Goal: Task Accomplishment & Management: Complete application form

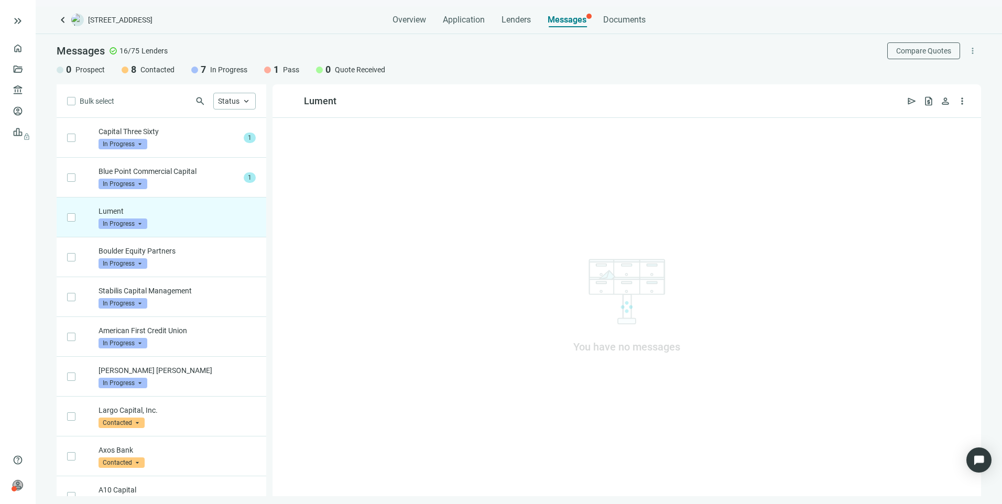
scroll to position [80, 0]
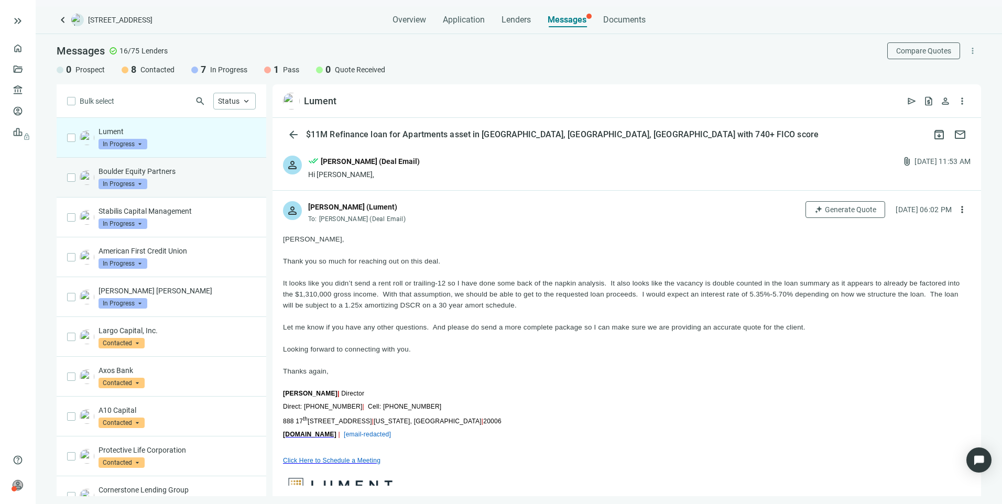
click at [217, 172] on p "Boulder Equity Partners" at bounding box center [177, 171] width 157 height 10
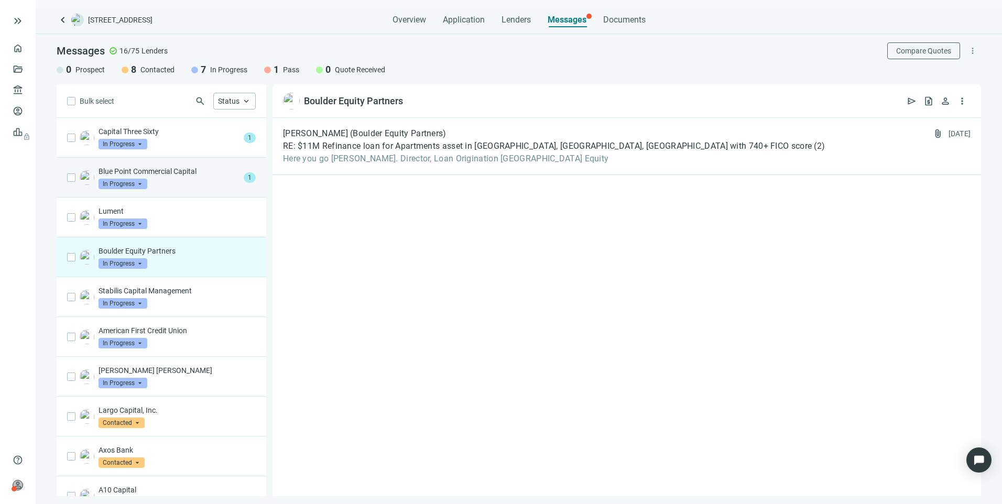
click at [194, 181] on div "Blue Point Commercial Capital In Progress arrow_drop_down" at bounding box center [169, 177] width 141 height 23
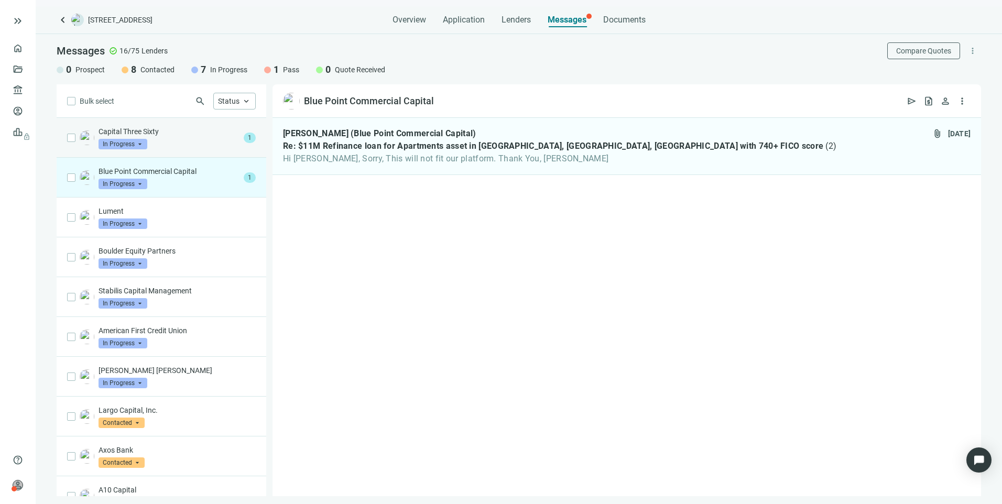
click at [159, 138] on div "Capital Three Sixty In Progress arrow_drop_down" at bounding box center [169, 137] width 141 height 23
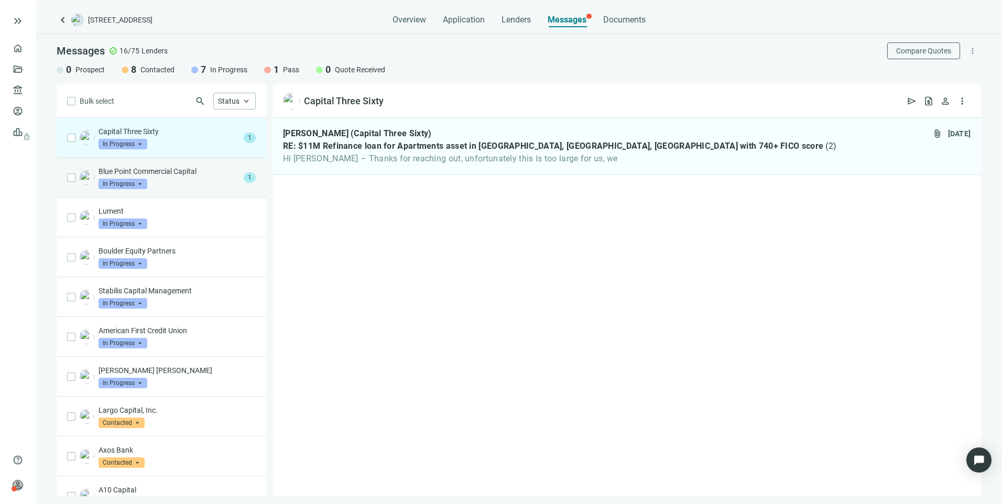
click at [178, 180] on div "Blue Point Commercial Capital In Progress arrow_drop_down" at bounding box center [169, 177] width 141 height 23
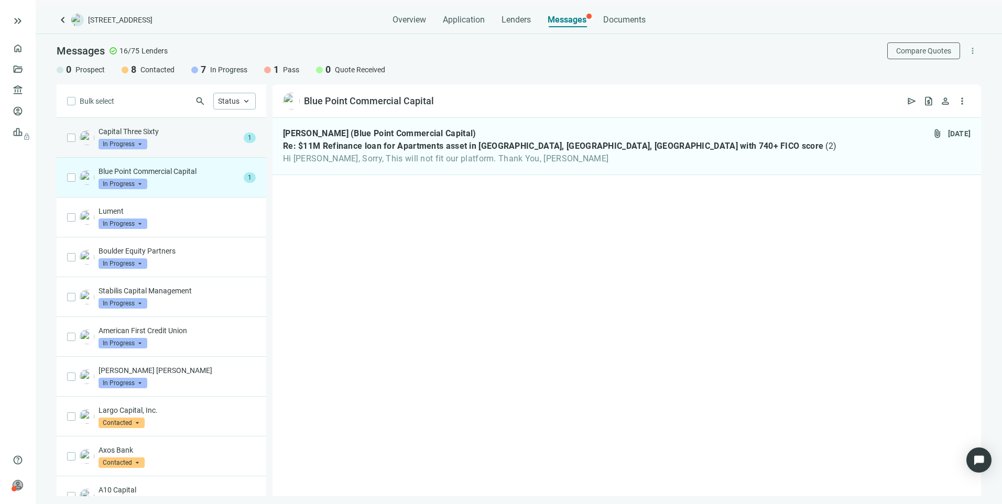
click at [175, 144] on div "Capital Three Sixty In Progress arrow_drop_down" at bounding box center [169, 137] width 141 height 23
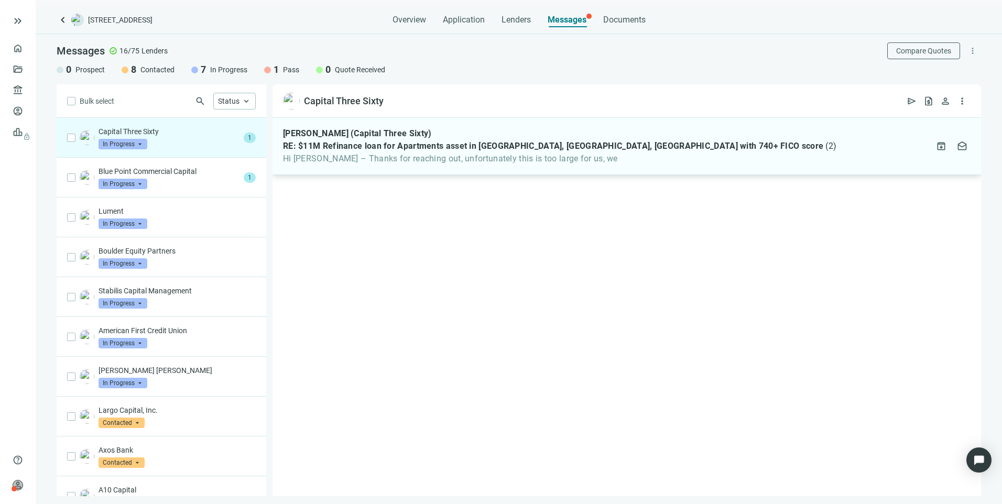
click at [383, 157] on span "Hi Larry – Thanks for reaching out, unfortunately this is too large for us, we" at bounding box center [560, 159] width 554 height 10
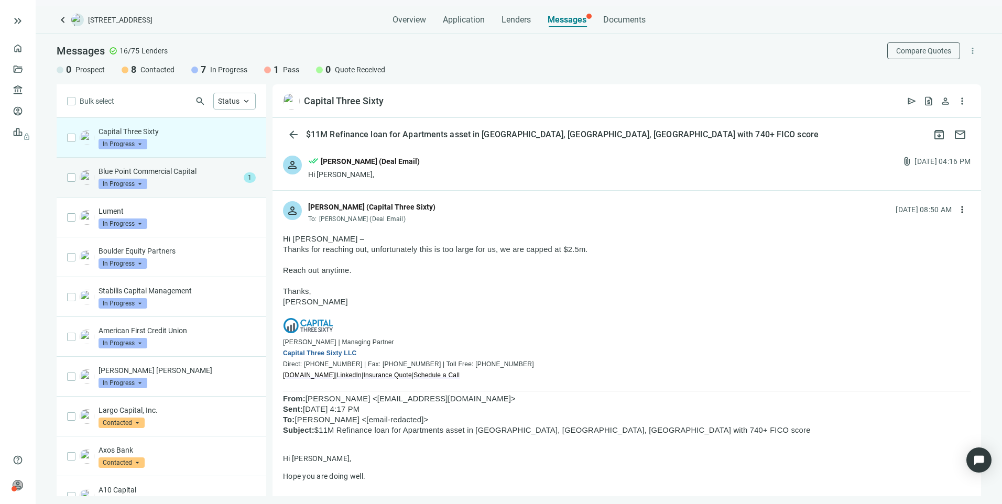
click at [165, 189] on div "Blue Point Commercial Capital In Progress arrow_drop_down" at bounding box center [169, 177] width 141 height 23
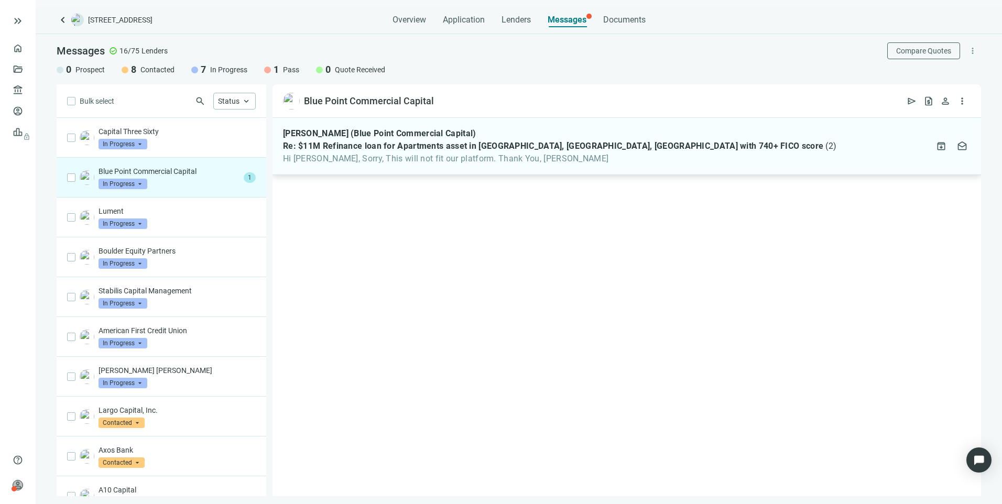
click at [479, 166] on div "David Catuto (Blue Point Commercial Capital) Re: $11M Refinance loan for Apartm…" at bounding box center [627, 146] width 709 height 57
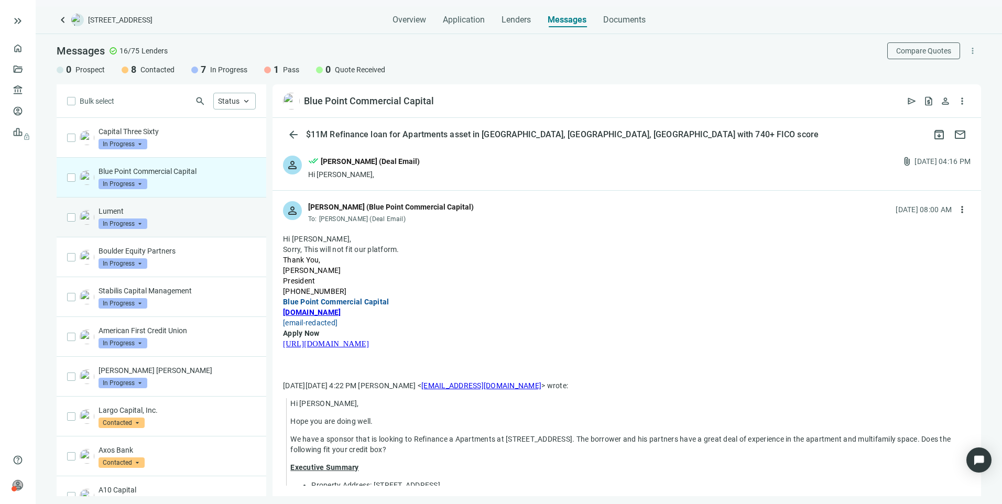
click at [168, 229] on div "Lument In Progress arrow_drop_down" at bounding box center [162, 218] width 210 height 40
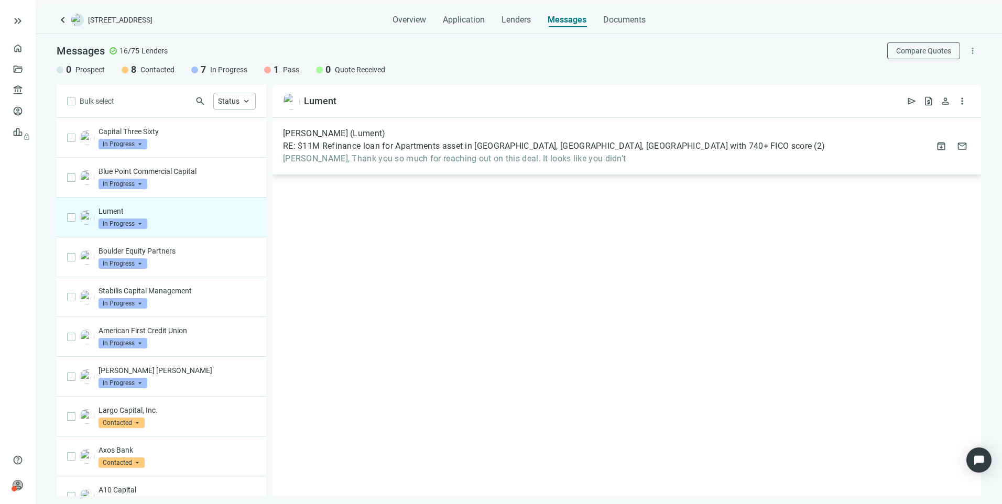
click at [462, 160] on span "Larry, Thank you so much for reaching out on this deal. It looks like you didn’t" at bounding box center [554, 159] width 542 height 10
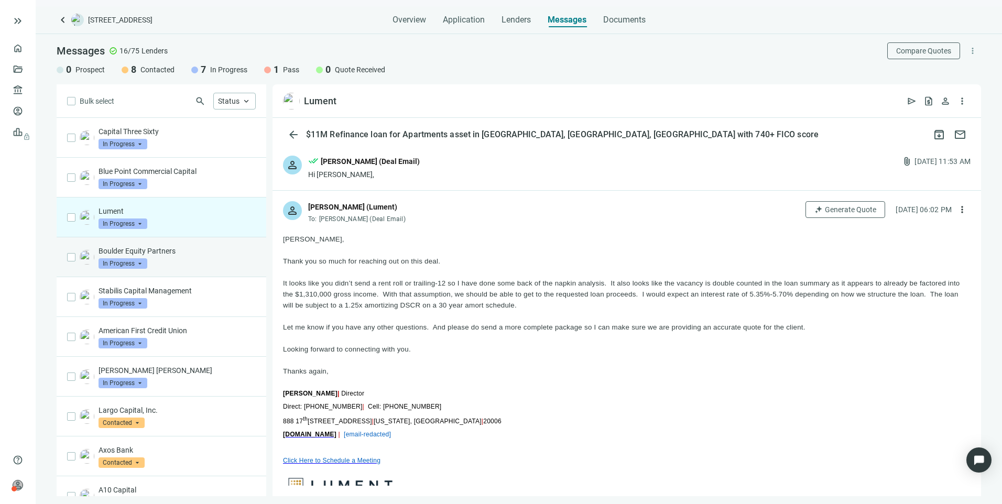
click at [193, 258] on div "Boulder Equity Partners In Progress arrow_drop_down" at bounding box center [177, 257] width 157 height 23
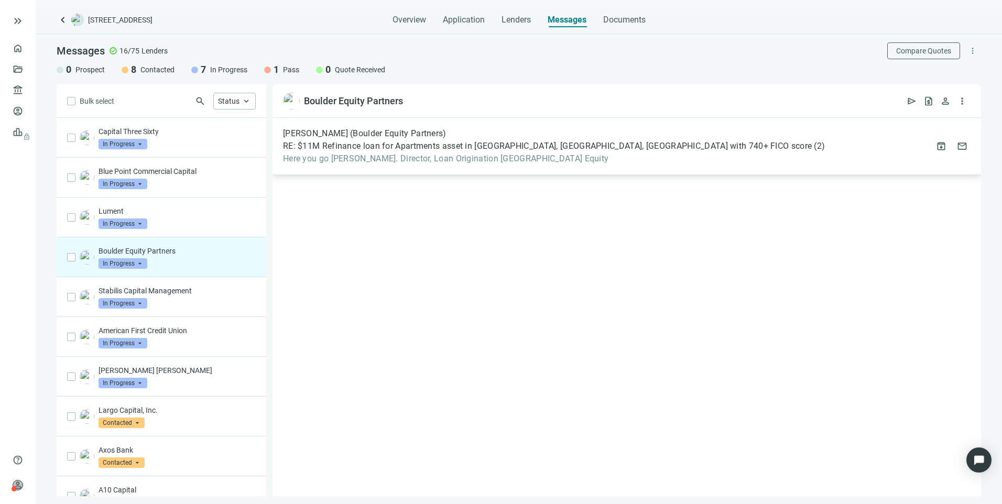
click at [581, 156] on span "Here you go David P. Rodgers, Esq. Director, Loan Origination Boulder Equity" at bounding box center [554, 159] width 542 height 10
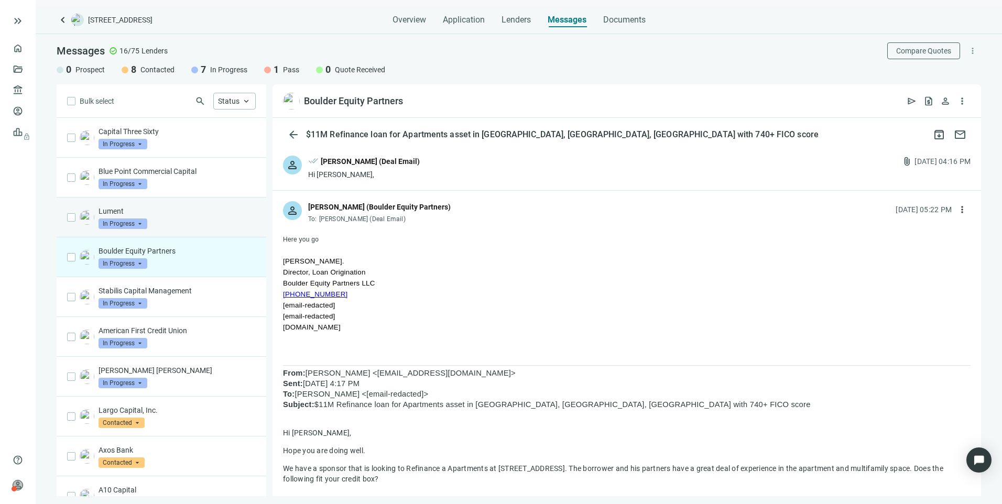
click at [168, 219] on div "Lument In Progress arrow_drop_down" at bounding box center [177, 217] width 157 height 23
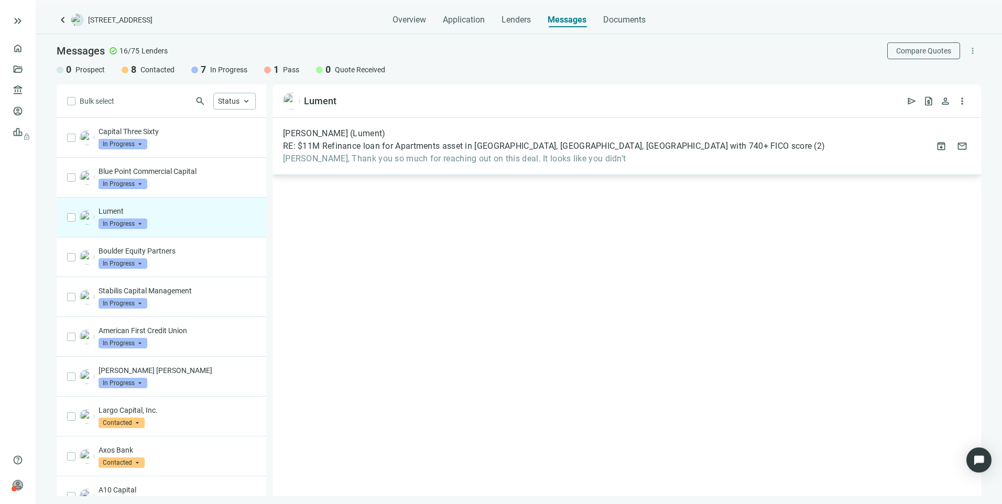
click at [422, 151] on span "RE: $11M Refinance loan for Apartments asset in Murfreesboro, TN, Borrower with…" at bounding box center [547, 146] width 529 height 10
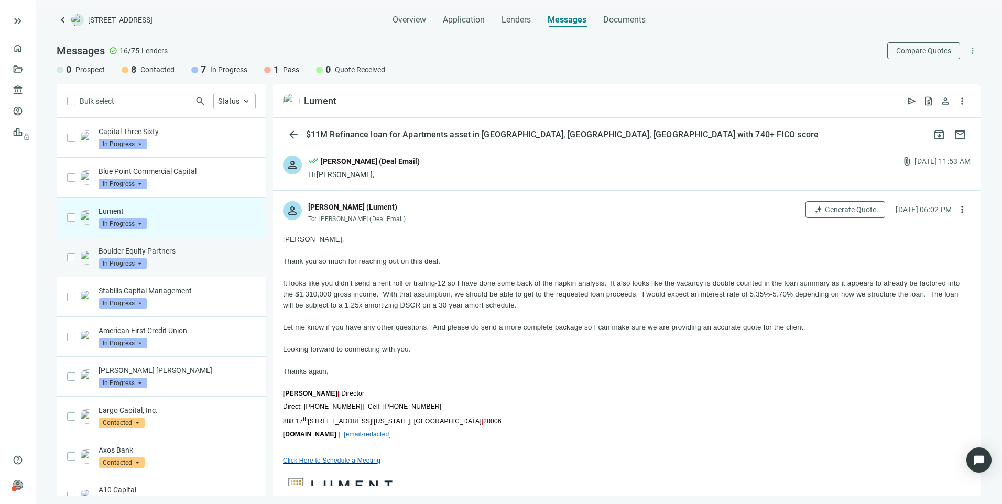
click at [197, 248] on p "Boulder Equity Partners" at bounding box center [177, 251] width 157 height 10
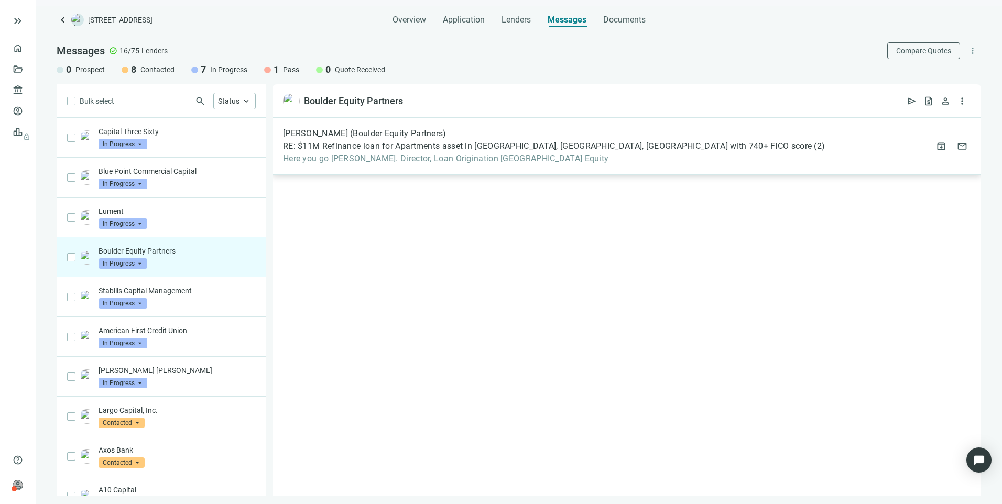
click at [374, 164] on div "David Rodgers (Boulder Equity Partners) RE: $11M Refinance loan for Apartments …" at bounding box center [627, 146] width 709 height 57
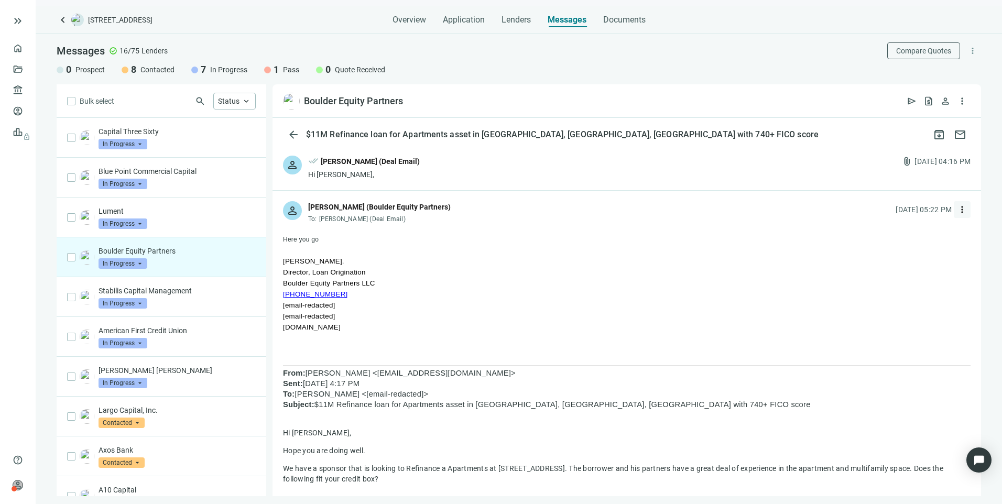
click at [957, 207] on span "more_vert" at bounding box center [962, 209] width 10 height 10
click at [777, 219] on div "person David Rodgers (Boulder Equity Partners) To: Larry Kendrick (Deal Email) …" at bounding box center [627, 208] width 709 height 35
click at [397, 171] on div "Hi David," at bounding box center [364, 174] width 112 height 10
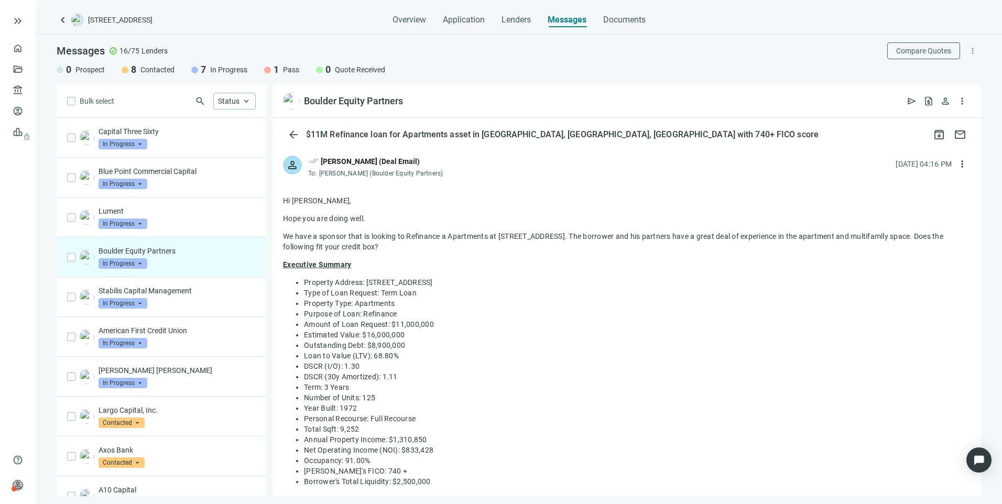
click at [483, 173] on div "person done_all Larry Kendrick (Deal Email) To: David Rodgers (Boulder Equity P…" at bounding box center [627, 162] width 709 height 35
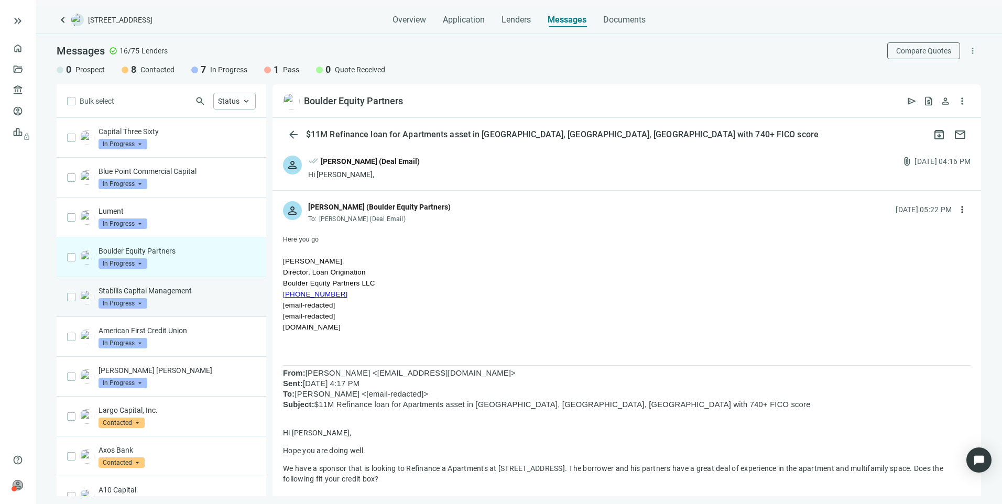
click at [232, 303] on div "Stabilis Capital Management In Progress arrow_drop_down" at bounding box center [177, 297] width 157 height 23
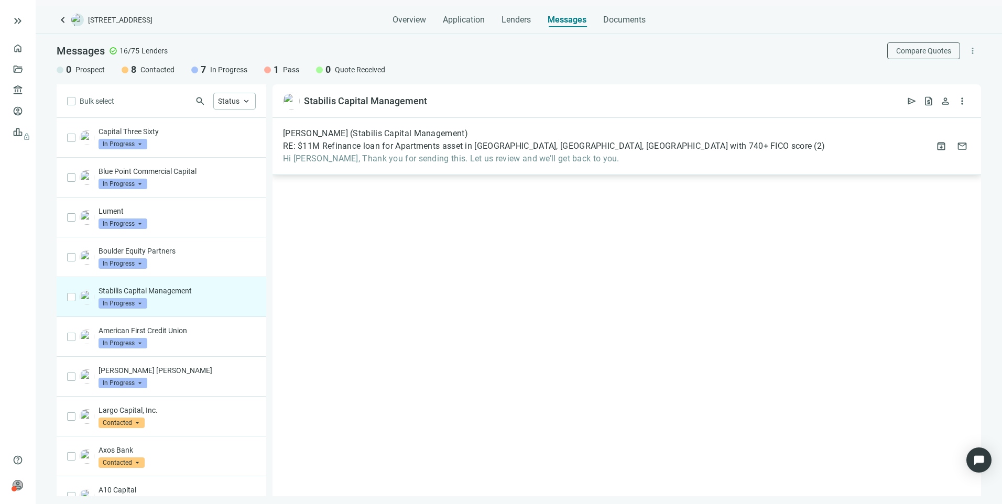
click at [359, 168] on div "Juan Robayo (Stabilis Capital Management) RE: $11M Refinance loan for Apartment…" at bounding box center [627, 146] width 709 height 57
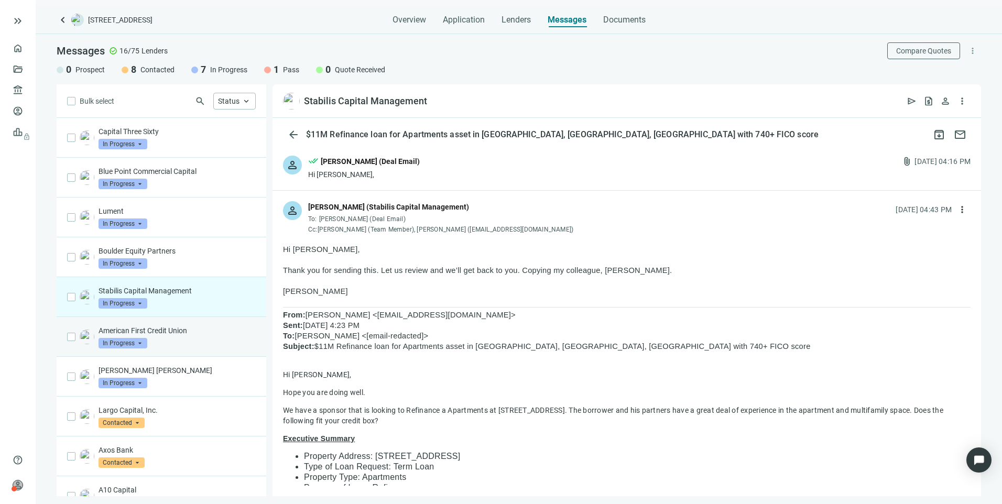
click at [213, 327] on p "American First Credit Union" at bounding box center [177, 330] width 157 height 10
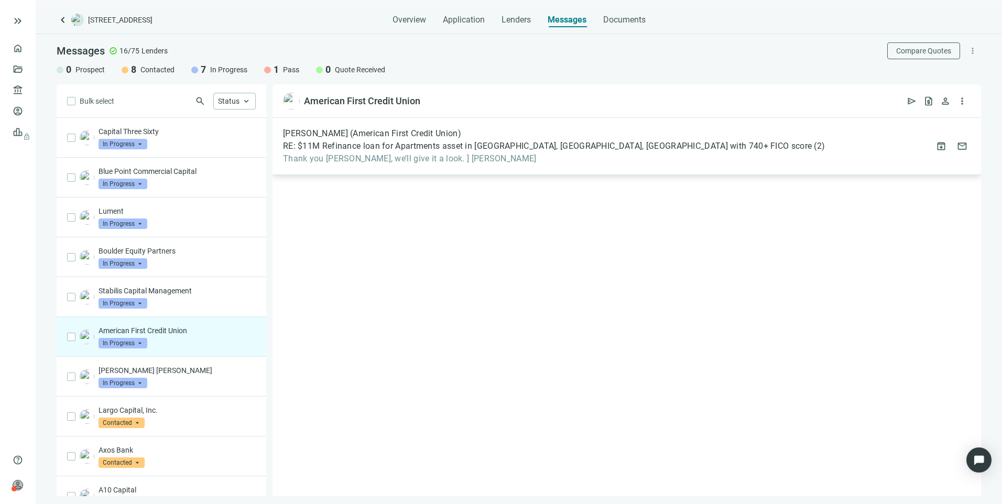
click at [414, 158] on span "Thank you Larry, we’ll give it a look. ] Robert Farrington" at bounding box center [554, 159] width 542 height 10
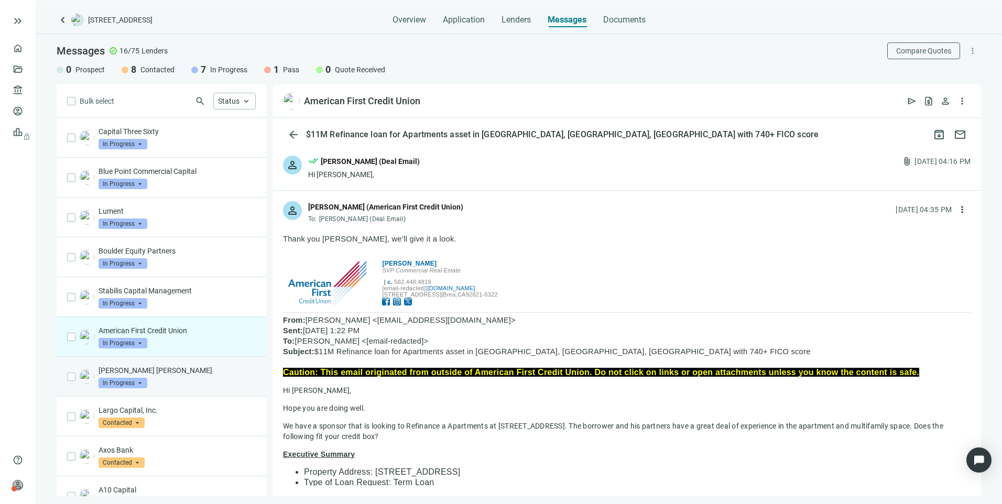
click at [179, 369] on p "Morgan Stanley" at bounding box center [177, 370] width 157 height 10
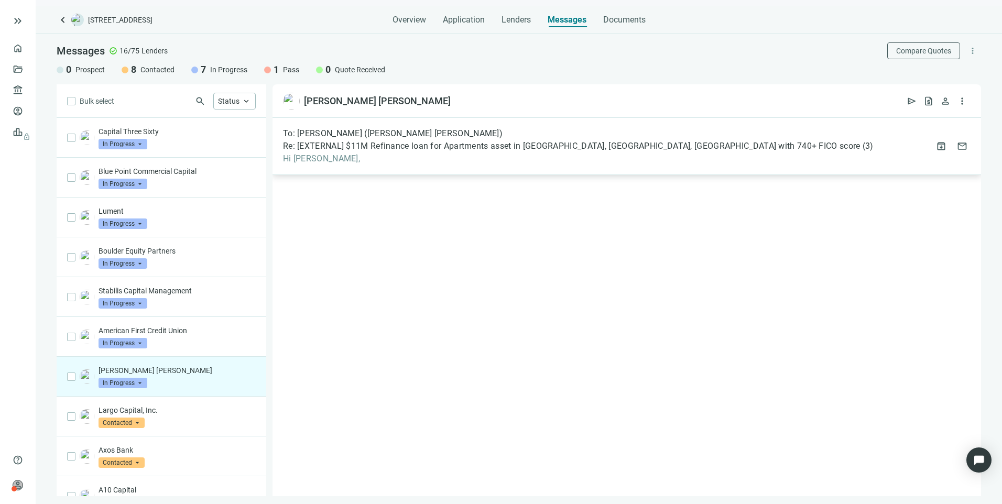
click at [383, 164] on span "Hi Matthew," at bounding box center [578, 159] width 590 height 10
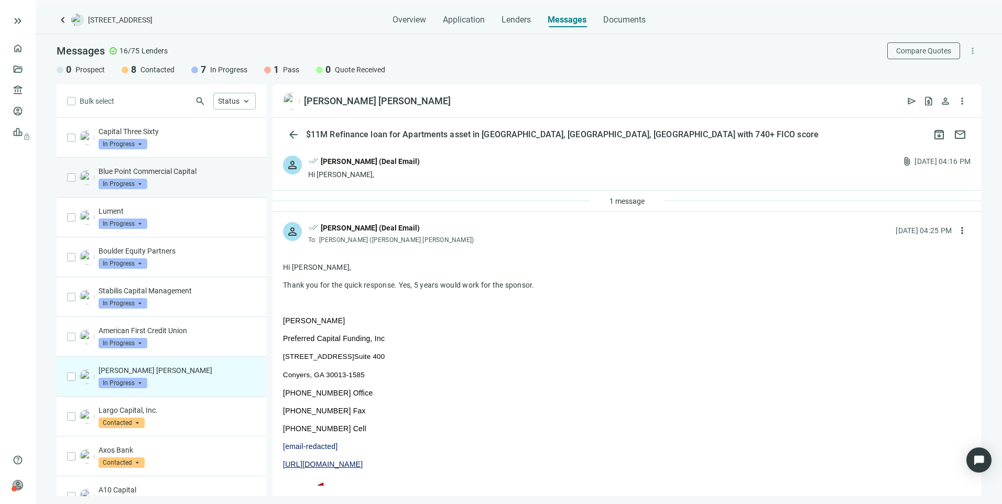
click at [182, 178] on div "Blue Point Commercial Capital In Progress arrow_drop_down" at bounding box center [177, 177] width 157 height 23
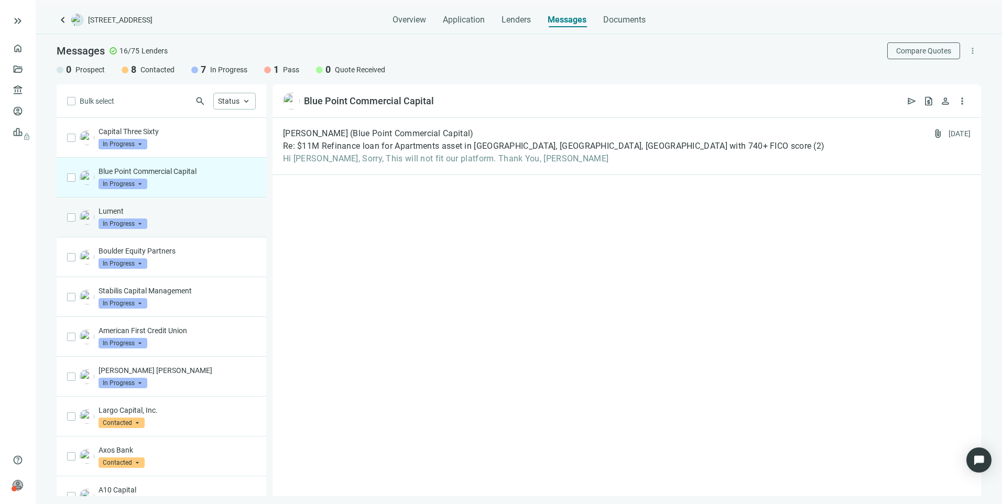
click at [186, 211] on p "Lument" at bounding box center [177, 211] width 157 height 10
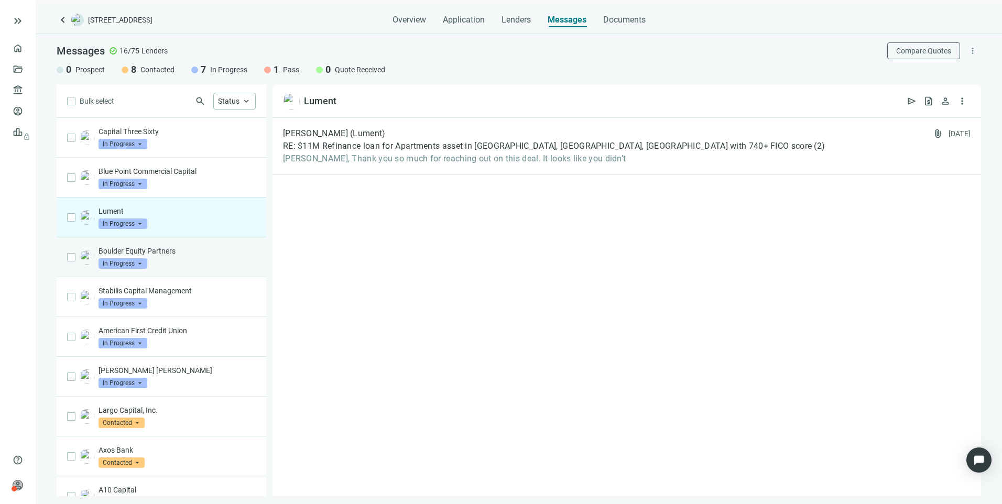
click at [180, 269] on div "Boulder Equity Partners In Progress arrow_drop_down" at bounding box center [162, 257] width 210 height 40
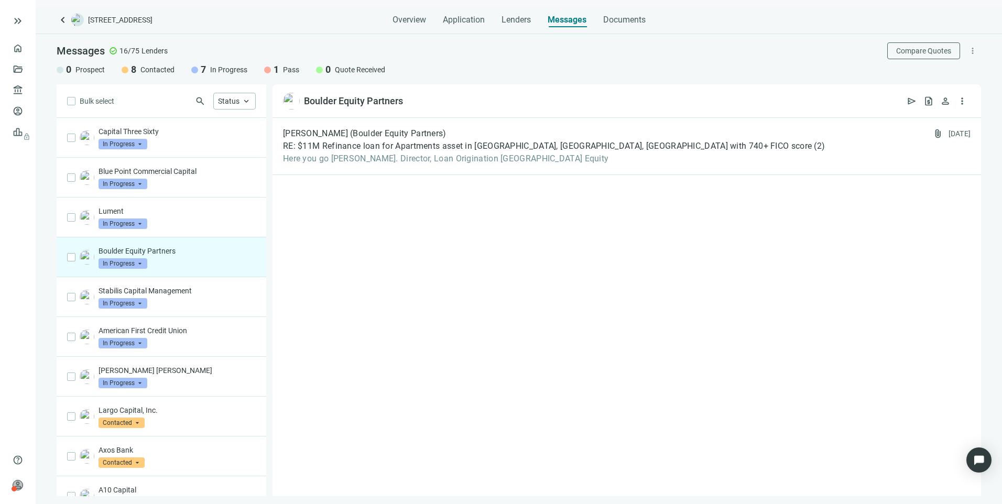
click at [394, 30] on div "keyboard_arrow_left 600 Dusan Blvd, Murfreesboro, TN 37129 Overview Application…" at bounding box center [519, 255] width 967 height 498
drag, startPoint x: 397, startPoint y: 29, endPoint x: 487, endPoint y: 22, distance: 90.9
click at [487, 22] on div "Overview Application Lenders Messages Documents" at bounding box center [519, 16] width 253 height 21
click at [510, 68] on div "0 Prospect 8 Contacted 7 In Progress 1 Pass 0 Quote Received" at bounding box center [519, 69] width 925 height 13
click at [470, 24] on span "Application" at bounding box center [464, 20] width 42 height 10
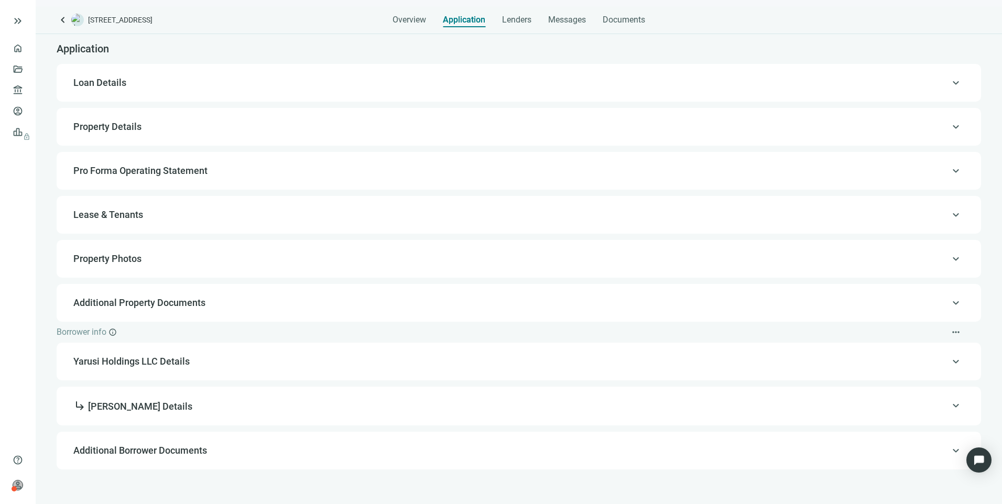
click at [116, 85] on span "Loan Details" at bounding box center [99, 82] width 53 height 11
type input "**********"
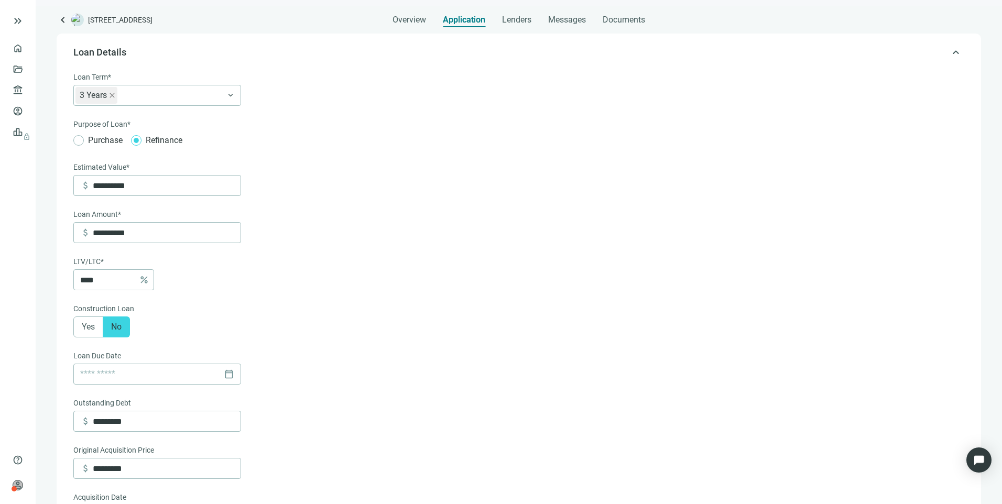
scroll to position [31, 0]
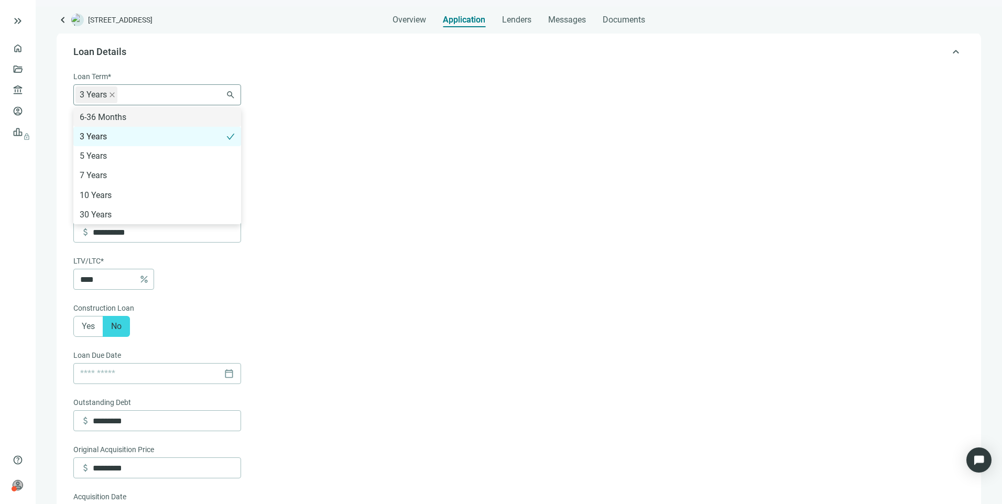
click at [134, 96] on div "3 Years" at bounding box center [151, 94] width 153 height 19
click at [503, 146] on form "**********" at bounding box center [517, 508] width 889 height 874
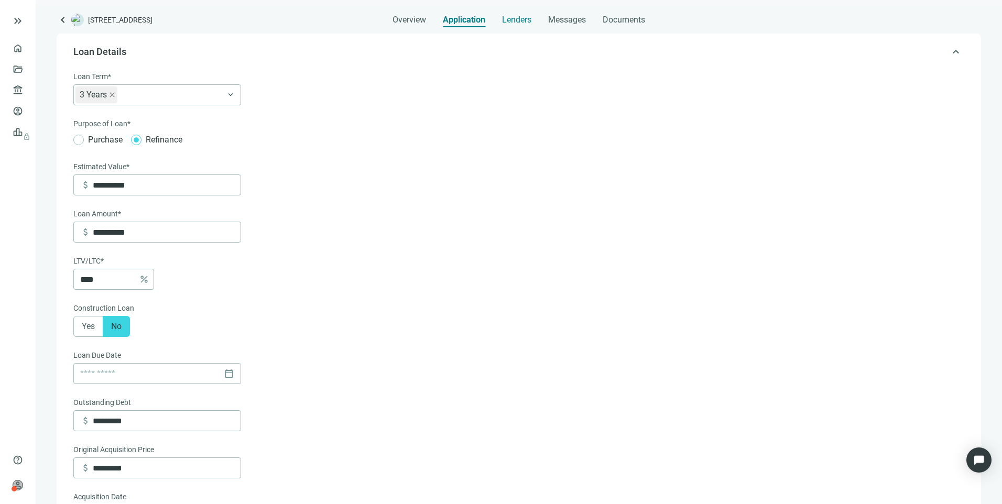
click at [516, 20] on span "Lenders" at bounding box center [516, 20] width 29 height 10
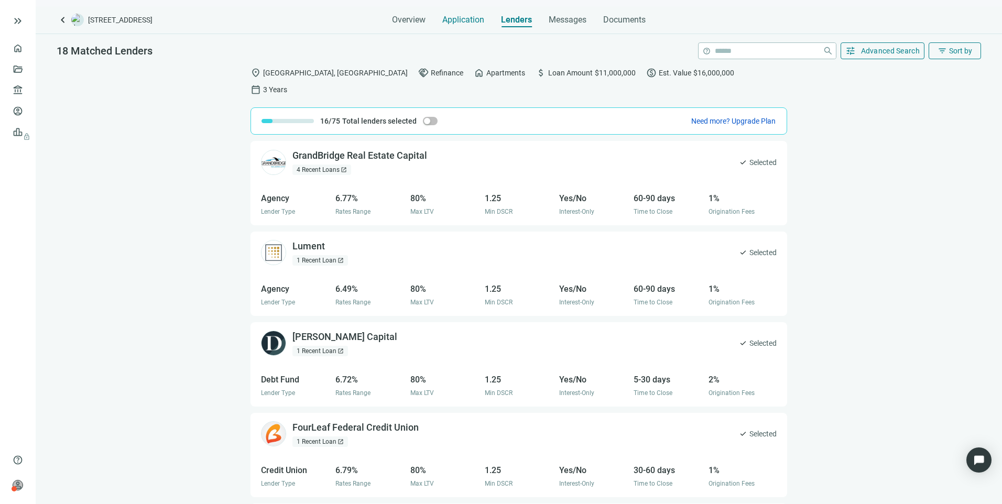
click at [465, 20] on span "Application" at bounding box center [463, 20] width 42 height 10
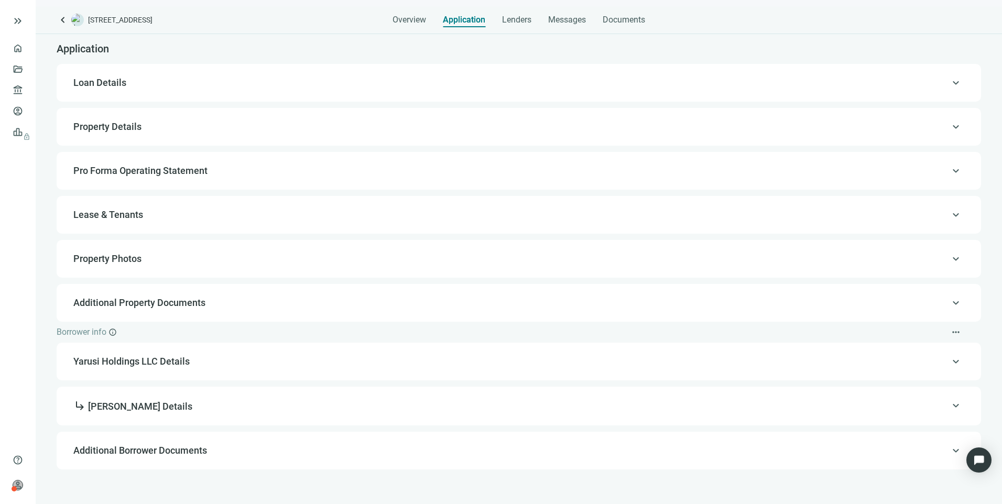
click at [104, 86] on span "Loan Details" at bounding box center [99, 82] width 53 height 11
type input "**********"
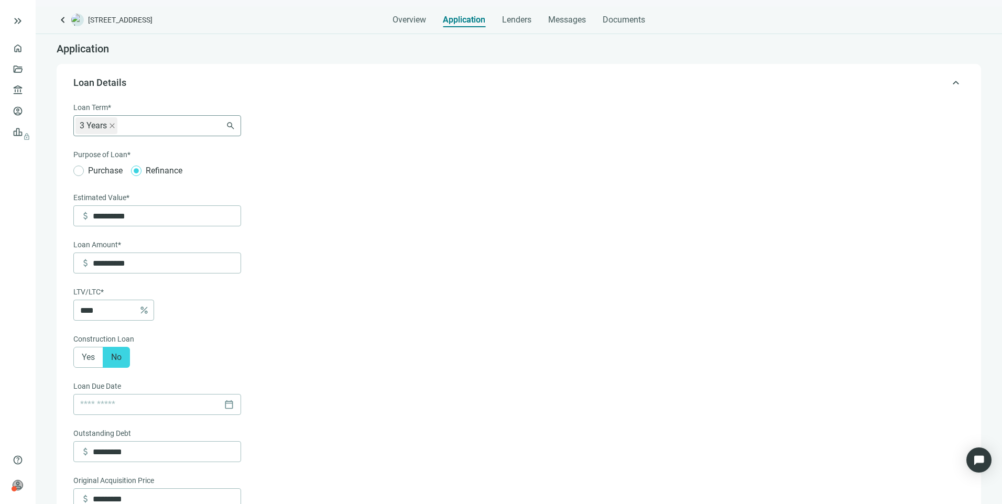
click at [146, 122] on div "3 Years 6-36 Months 3 Years 5 Years 7 Years 10 Years 30 Years" at bounding box center [157, 125] width 168 height 21
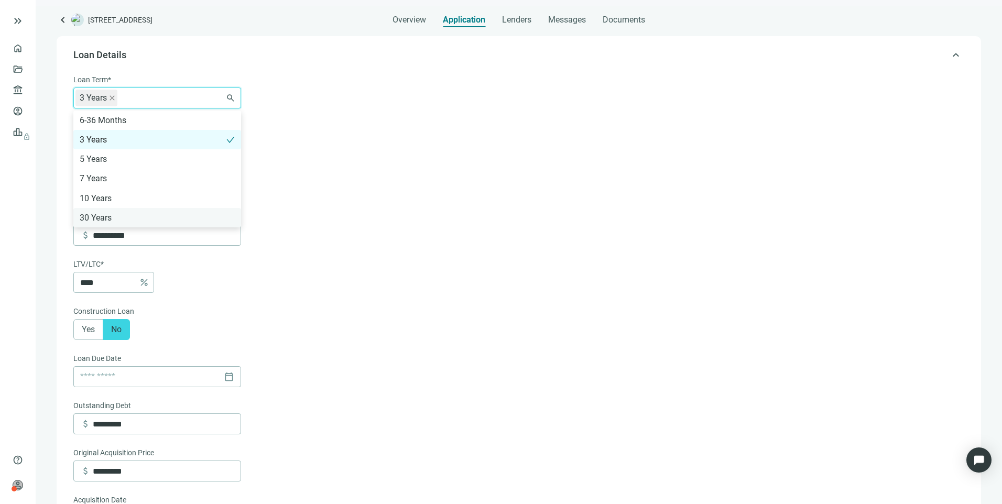
scroll to position [80, 0]
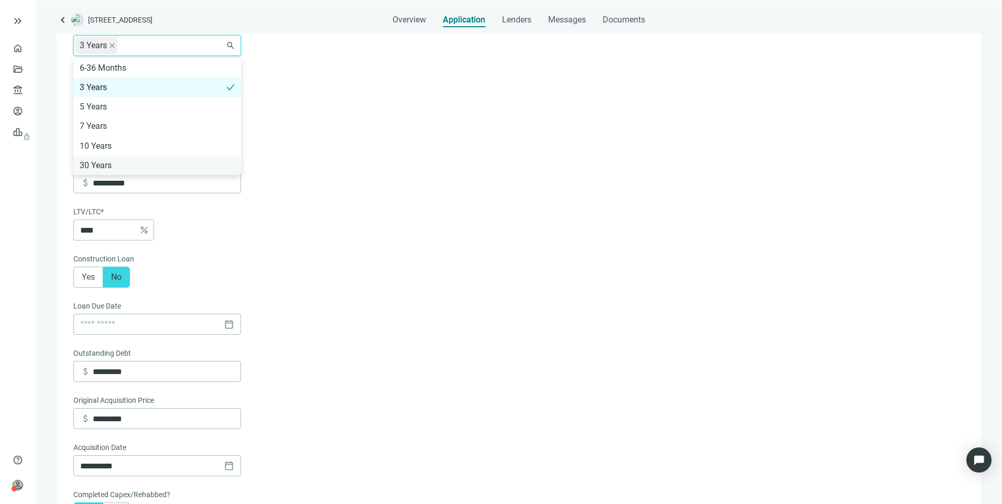
click at [124, 162] on div "30 Years" at bounding box center [157, 165] width 155 height 13
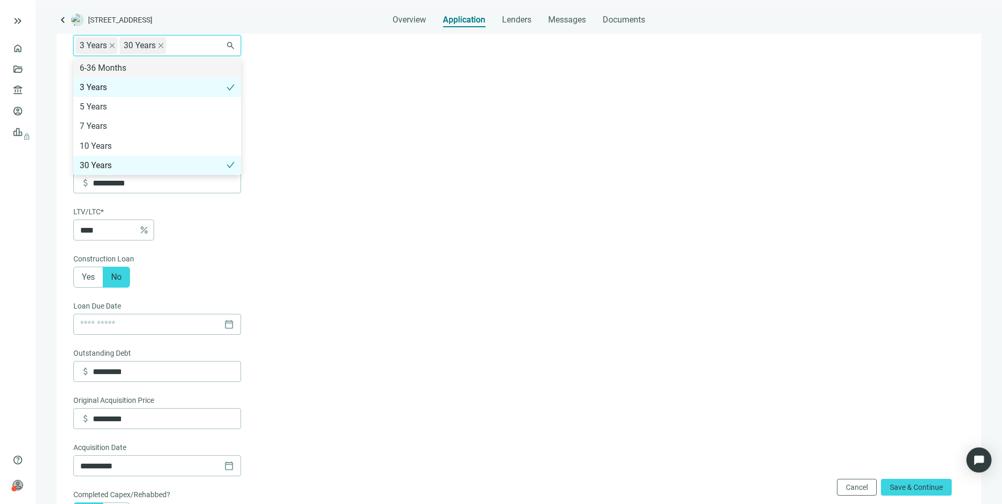
click at [162, 48] on icon "close" at bounding box center [161, 45] width 6 height 6
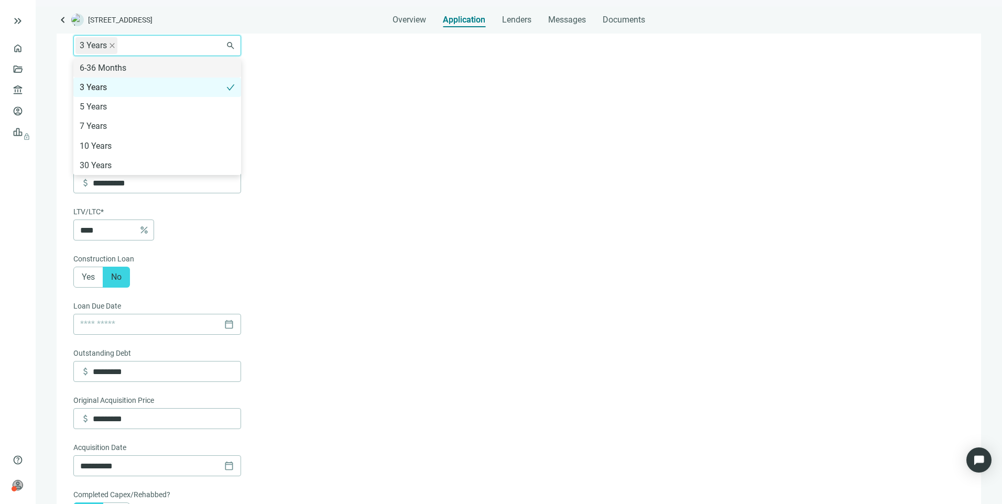
click at [412, 105] on form "**********" at bounding box center [517, 458] width 889 height 874
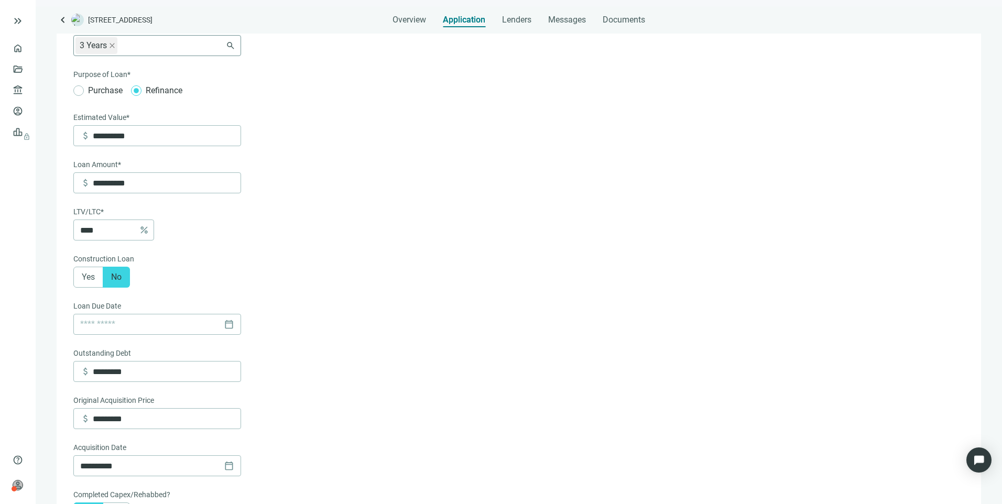
click at [142, 48] on div "3 Years" at bounding box center [151, 45] width 153 height 19
click at [463, 131] on form "**********" at bounding box center [517, 458] width 889 height 874
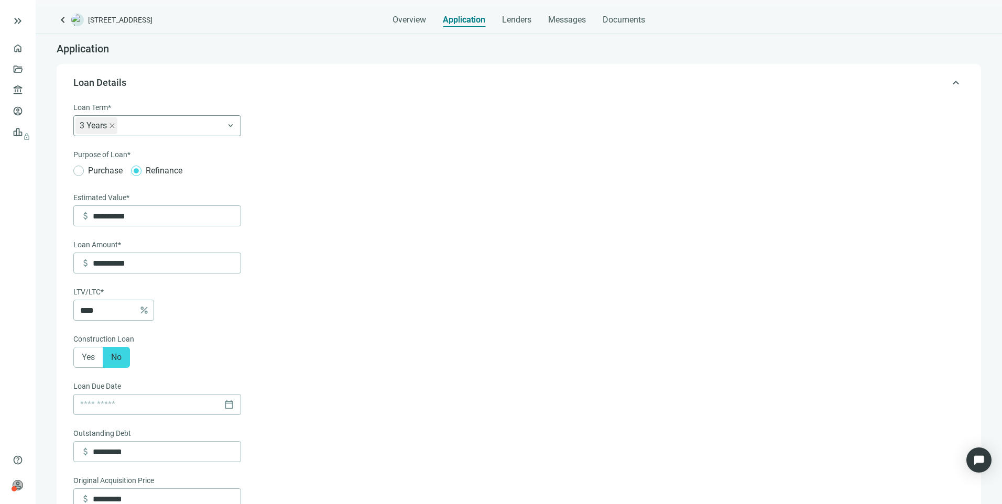
click at [154, 123] on div "3 Years" at bounding box center [151, 125] width 153 height 19
click at [111, 127] on icon "close" at bounding box center [112, 126] width 6 height 6
click at [111, 127] on div at bounding box center [151, 125] width 153 height 15
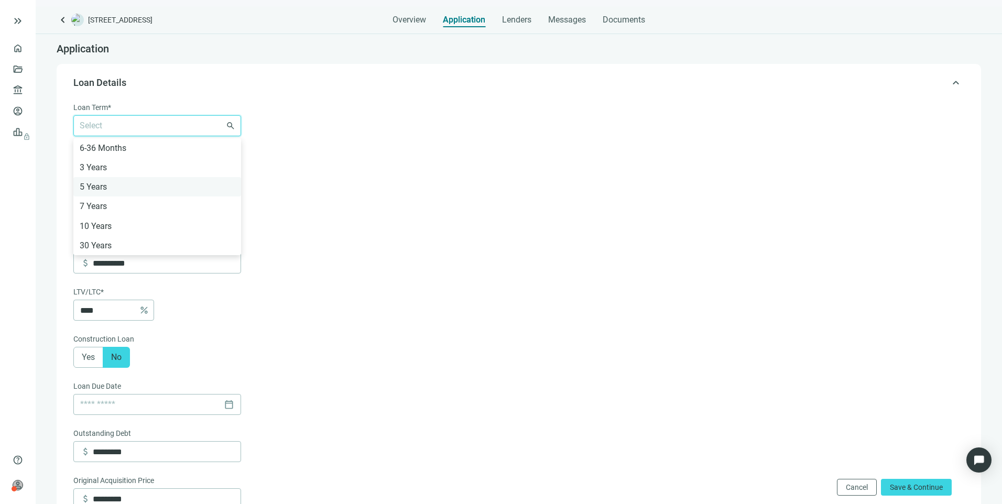
click at [99, 185] on div "5 Years" at bounding box center [157, 186] width 155 height 13
click at [105, 227] on div "10 Years" at bounding box center [157, 226] width 155 height 13
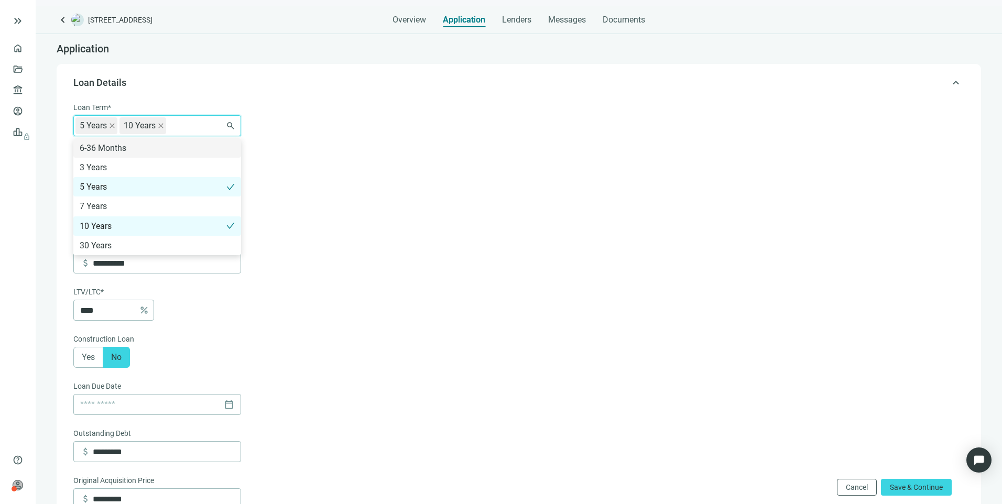
click at [161, 125] on icon "close" at bounding box center [161, 126] width 6 height 6
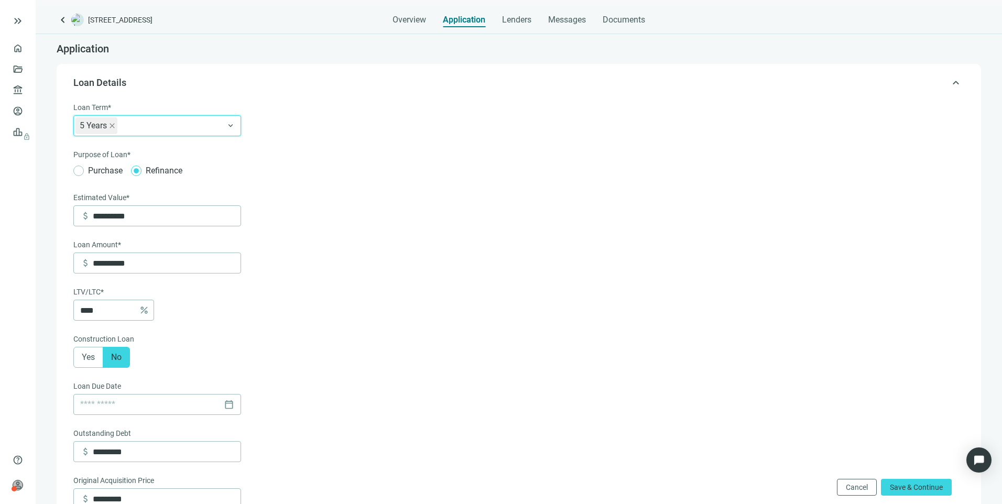
click at [116, 123] on span "5 Years" at bounding box center [96, 125] width 42 height 17
click at [112, 125] on icon "close" at bounding box center [112, 125] width 5 height 5
click at [117, 126] on div at bounding box center [151, 125] width 153 height 15
click at [102, 166] on div "3 Years" at bounding box center [157, 167] width 155 height 13
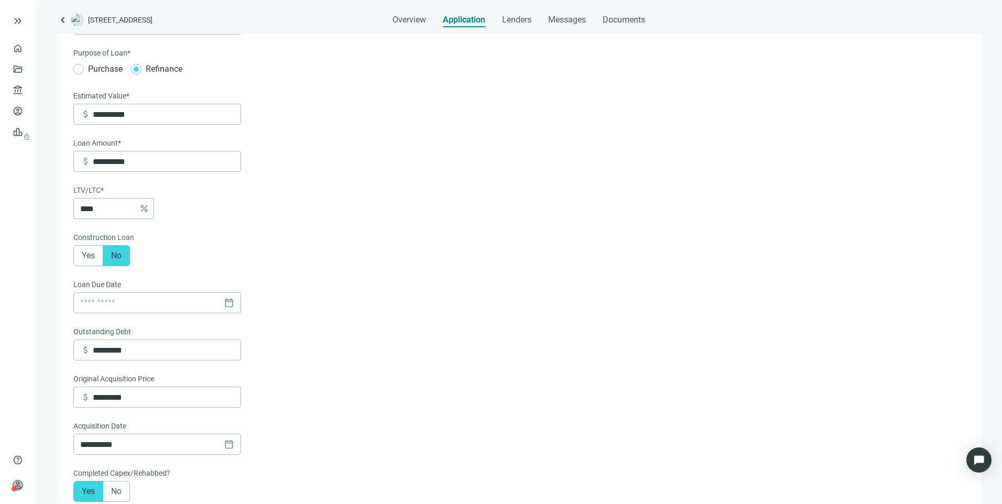
scroll to position [105, 0]
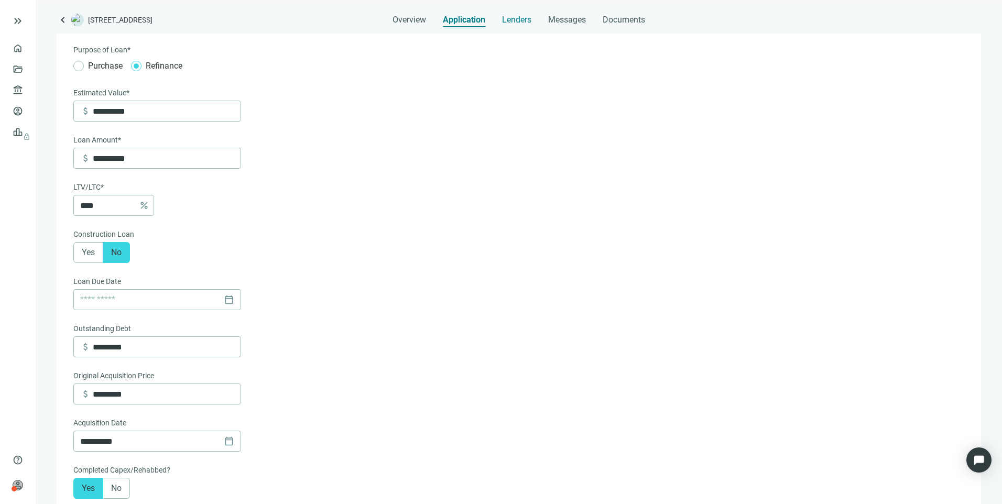
click at [528, 16] on span "Lenders" at bounding box center [516, 20] width 29 height 10
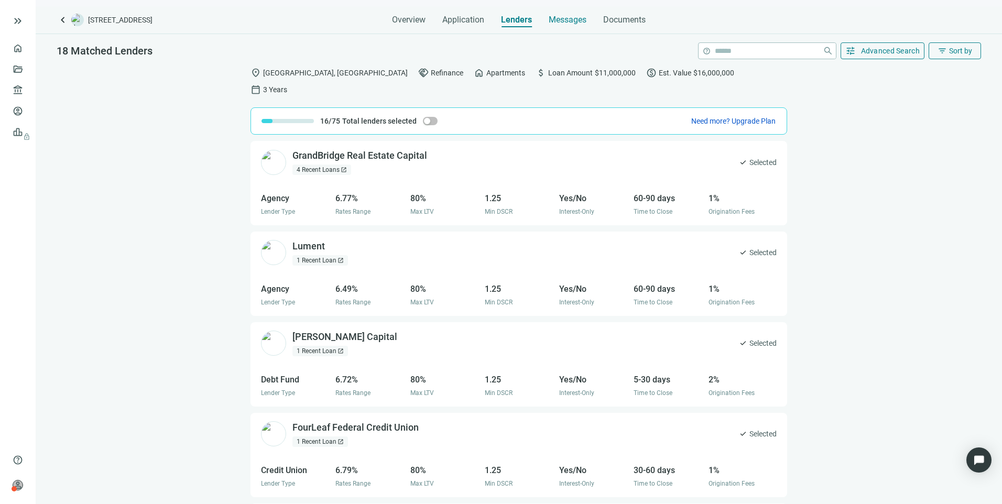
click at [562, 21] on span "Messages" at bounding box center [568, 20] width 38 height 10
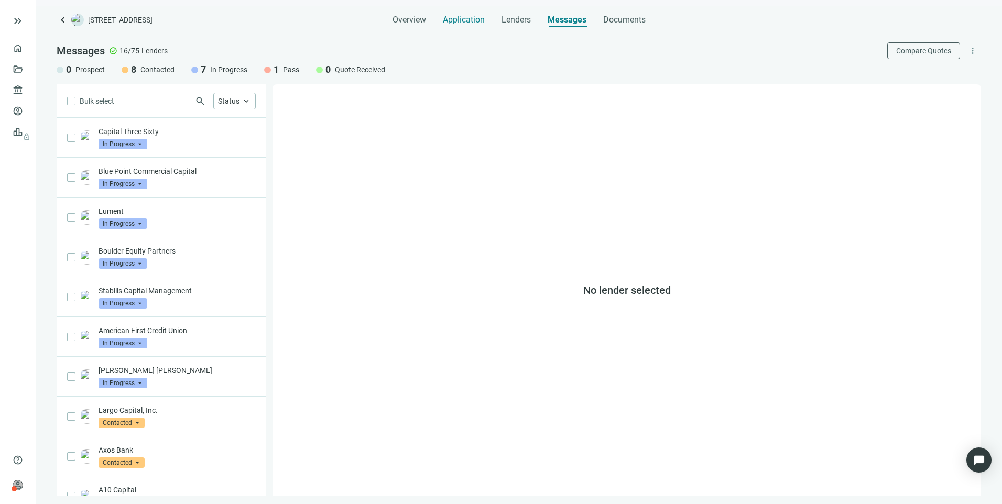
click at [451, 22] on span "Application" at bounding box center [464, 20] width 42 height 10
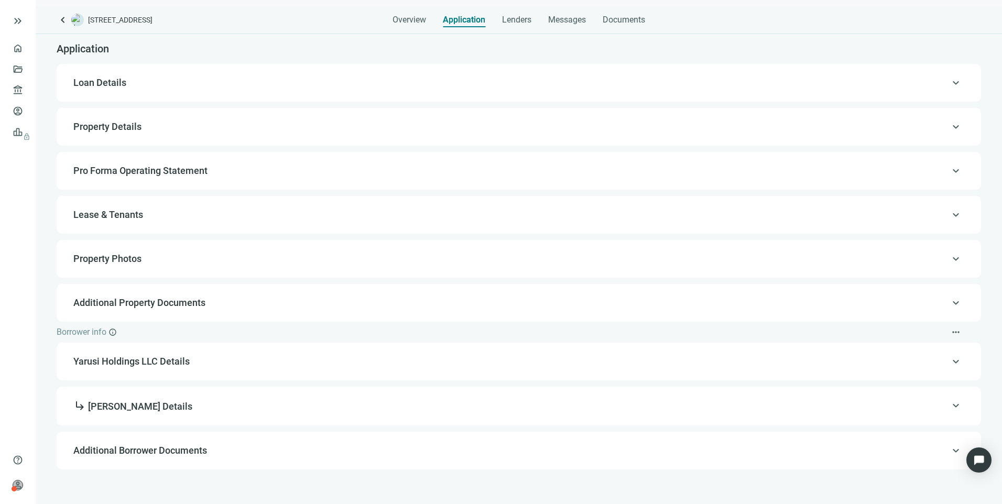
click at [116, 78] on span "Loan Details" at bounding box center [99, 82] width 53 height 11
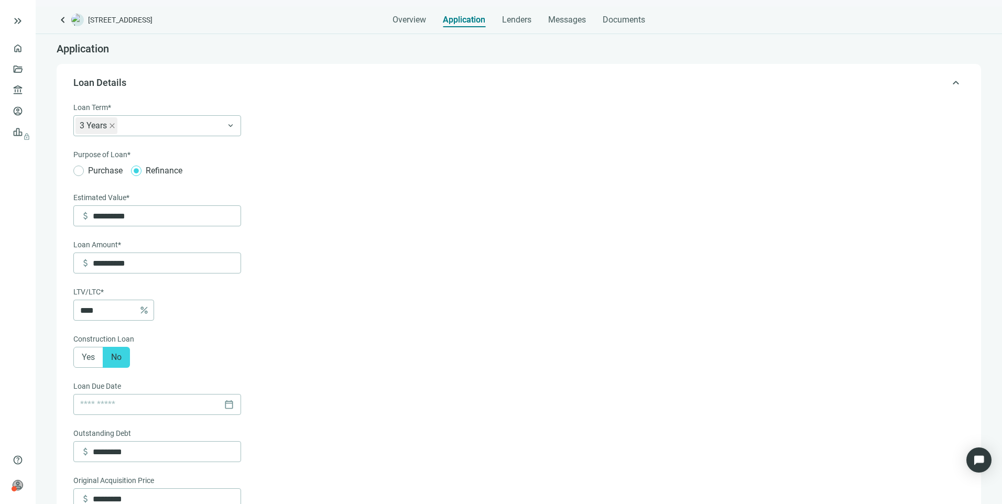
type input "**********"
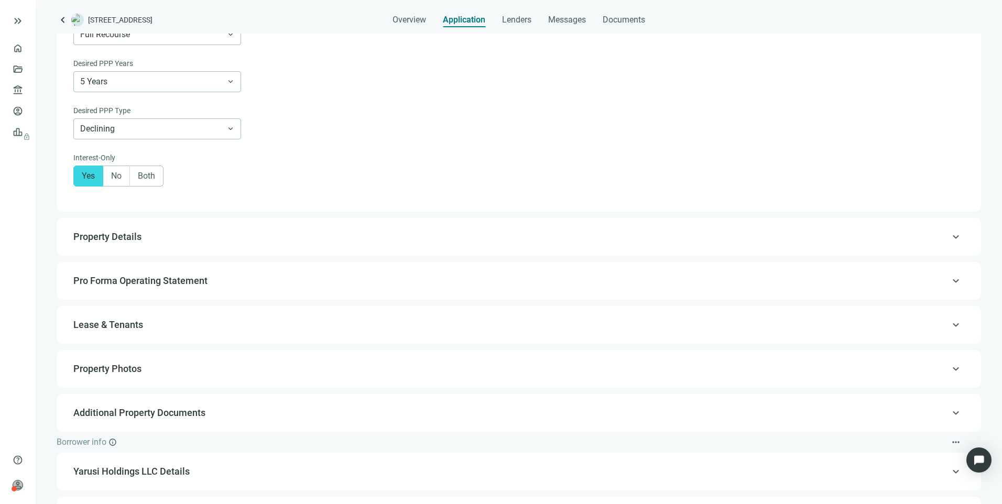
scroll to position [872, 0]
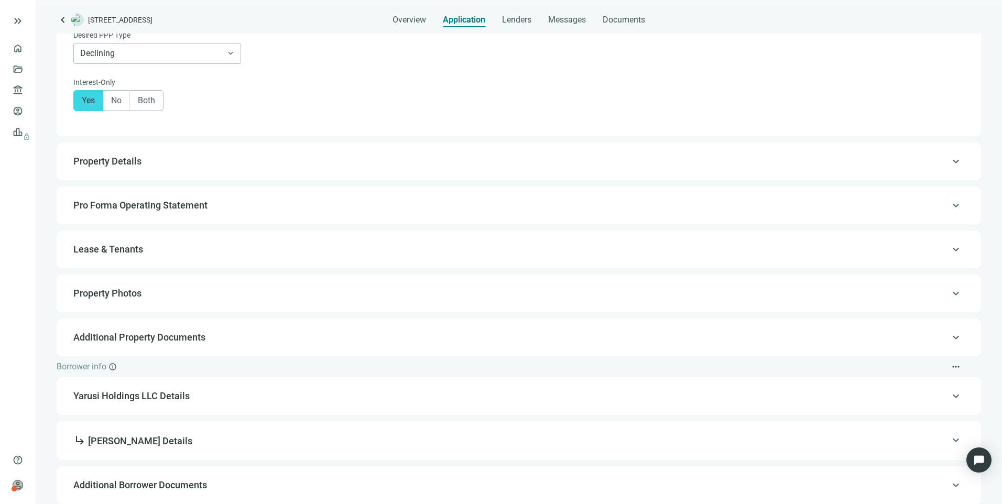
click at [105, 160] on span "Property Details" at bounding box center [107, 161] width 68 height 11
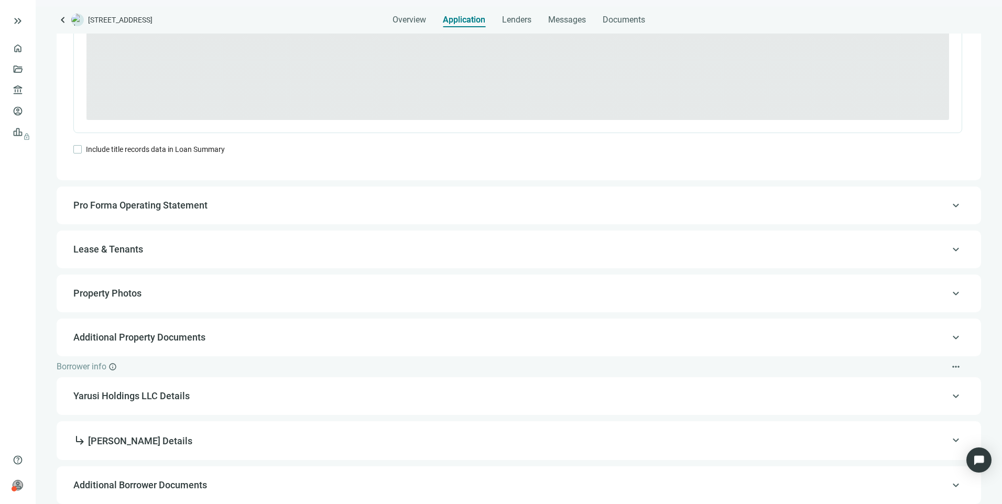
type textarea "**********"
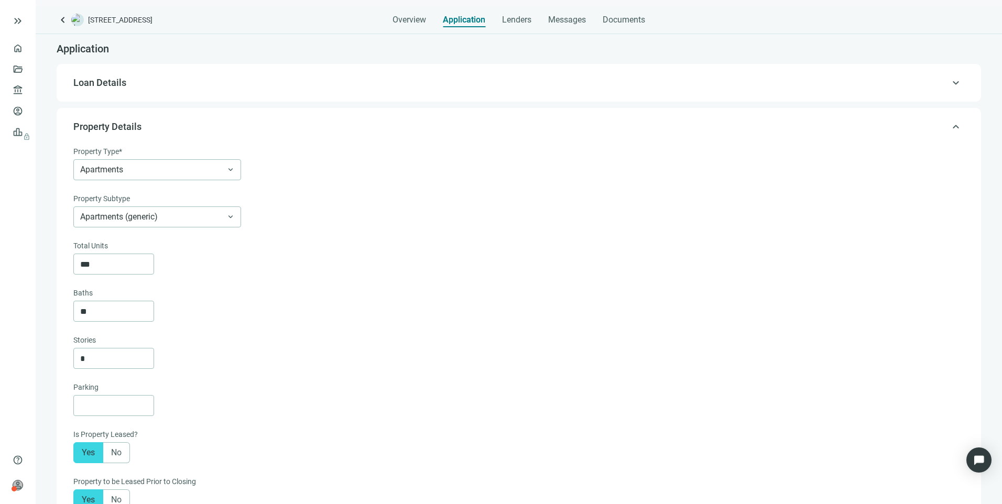
click at [950, 127] on span "keyboard_arrow_up" at bounding box center [956, 127] width 13 height 0
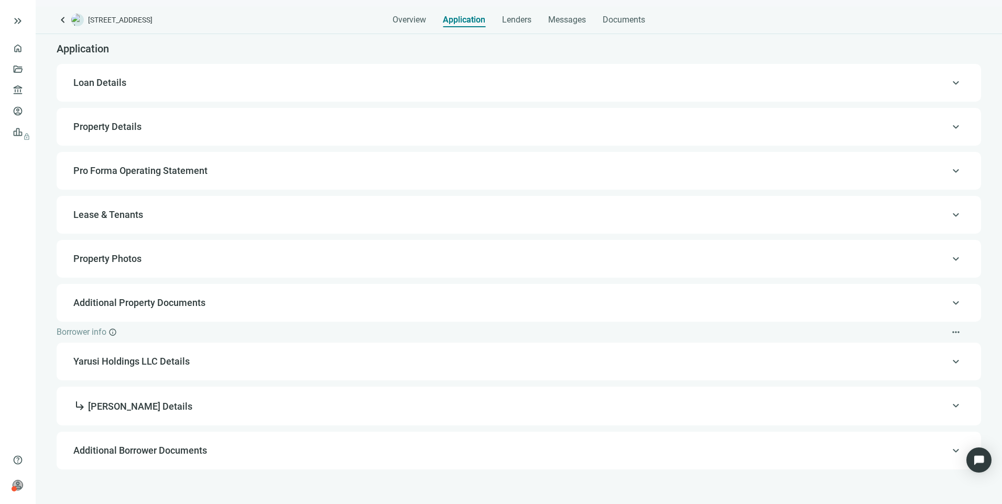
click at [102, 92] on div "keyboard_arrow_up Loan Details" at bounding box center [519, 82] width 904 height 25
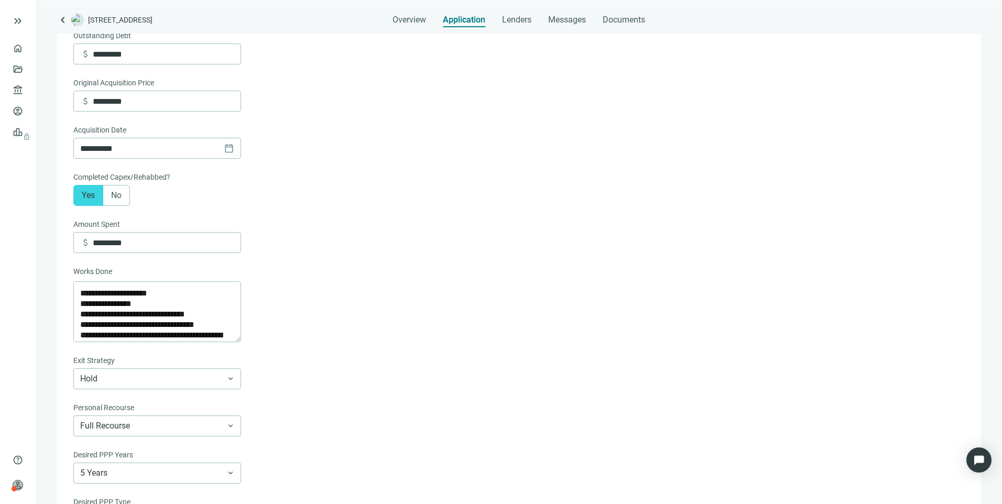
scroll to position [765, 0]
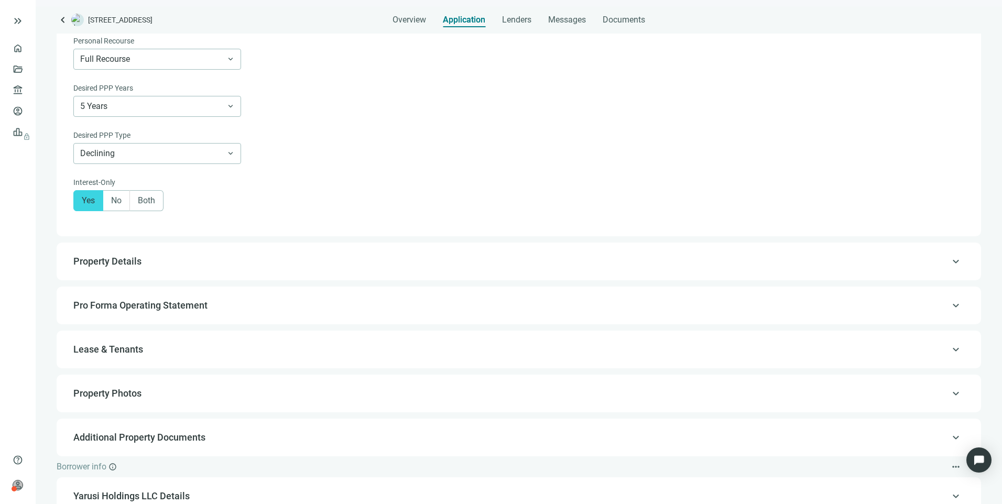
click at [88, 267] on span "Property Details" at bounding box center [107, 261] width 68 height 11
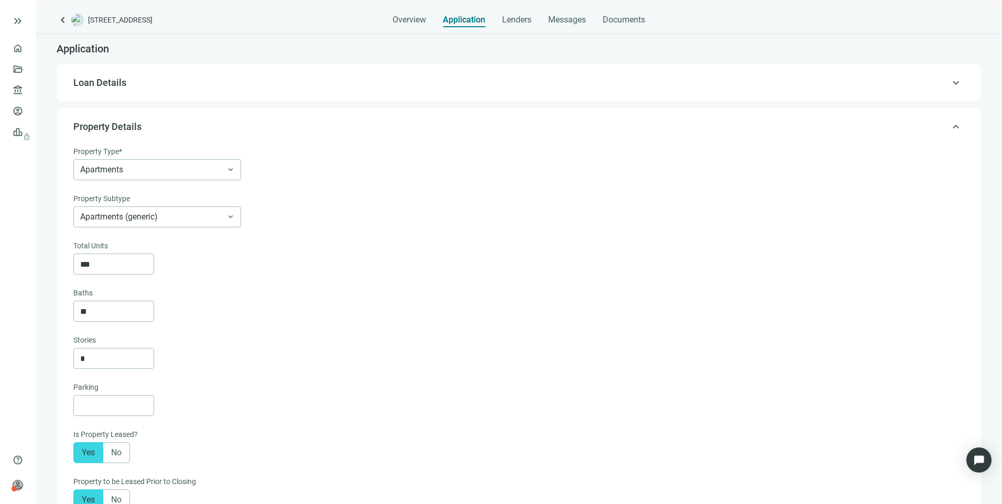
click at [950, 127] on span "keyboard_arrow_up" at bounding box center [956, 127] width 13 height 0
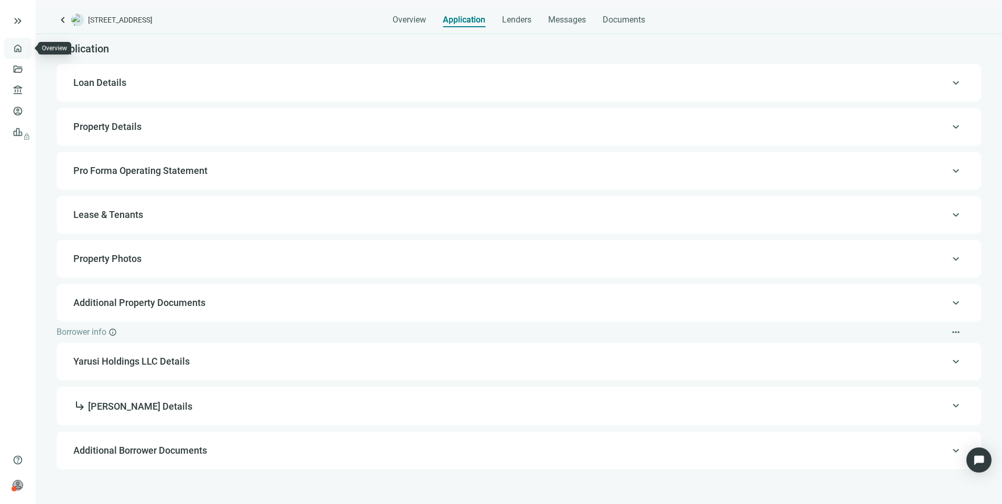
click at [26, 48] on link "Overview" at bounding box center [41, 48] width 31 height 8
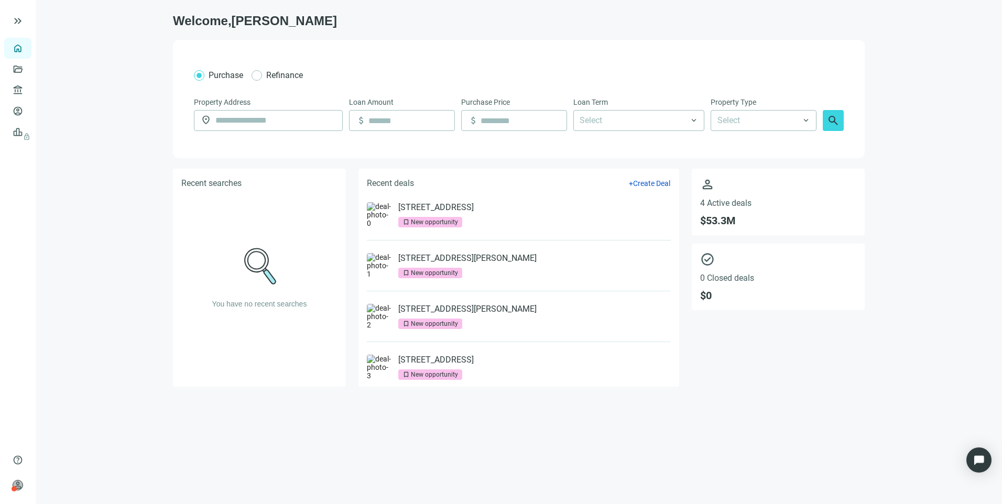
click at [26, 45] on link "Overview" at bounding box center [41, 48] width 31 height 8
click at [420, 206] on link "600 Dusan Blvd, Murfreesboro, TN 37129" at bounding box center [435, 207] width 75 height 10
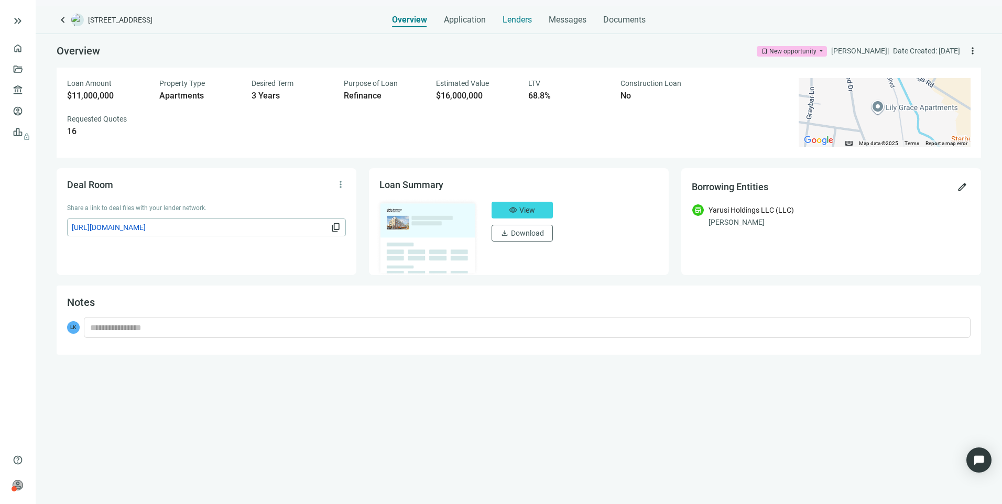
click at [521, 18] on span "Lenders" at bounding box center [517, 20] width 29 height 10
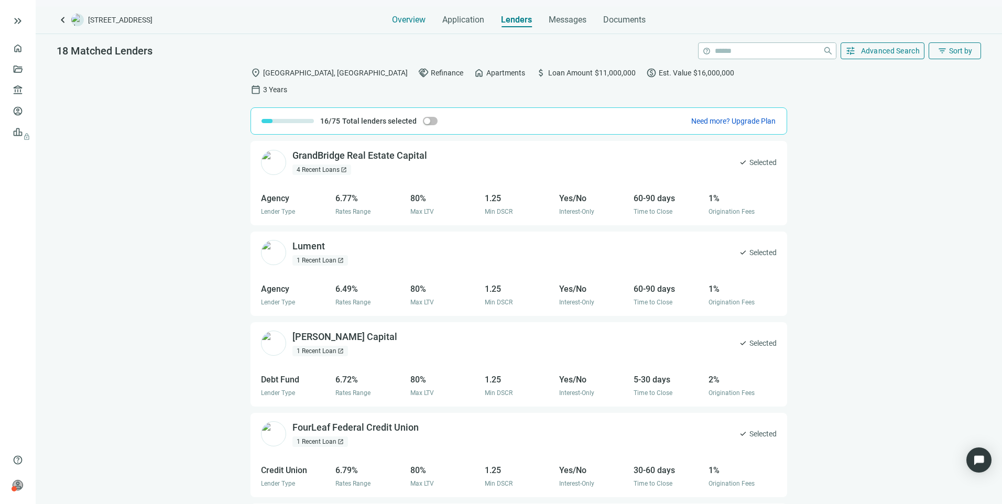
click at [408, 19] on span "Overview" at bounding box center [409, 20] width 34 height 10
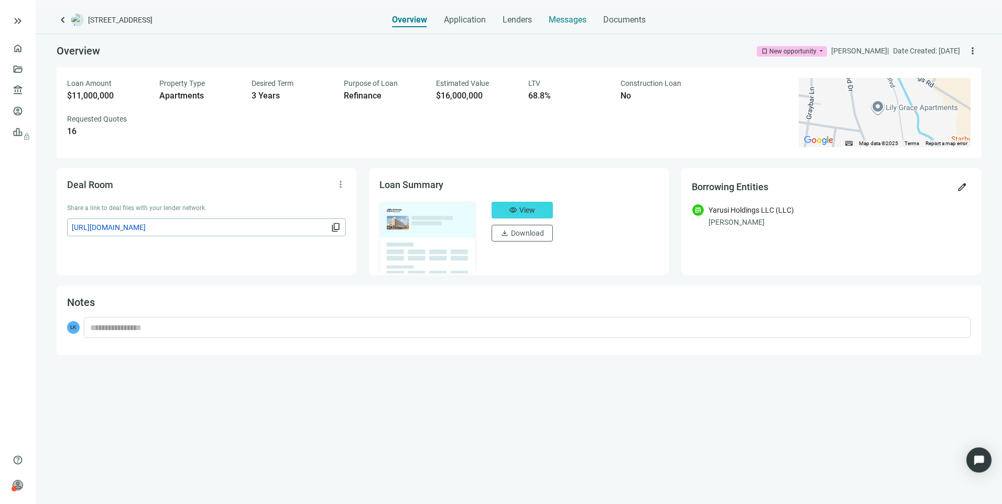
click at [586, 20] on span "Messages" at bounding box center [568, 20] width 38 height 10
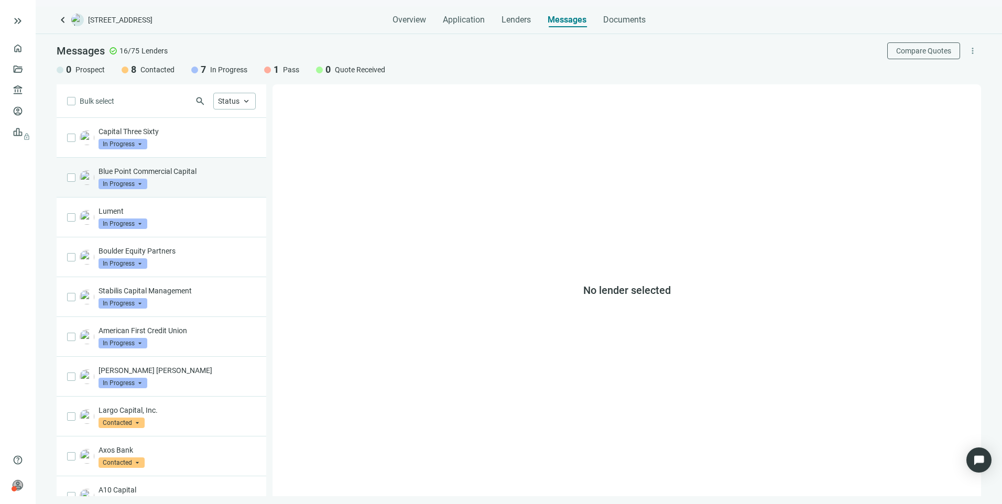
click at [188, 169] on p "Blue Point Commercial Capital" at bounding box center [177, 171] width 157 height 10
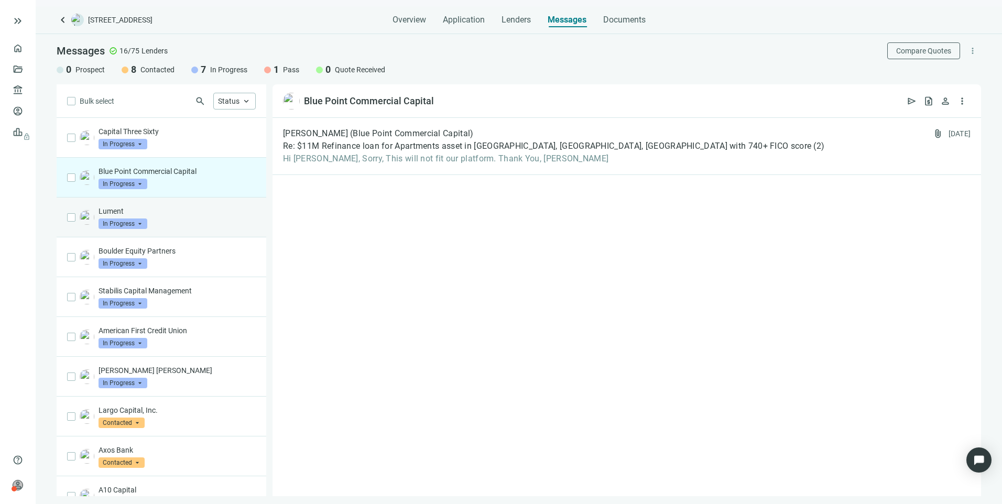
click at [192, 231] on div "Lument In Progress arrow_drop_down" at bounding box center [162, 218] width 210 height 40
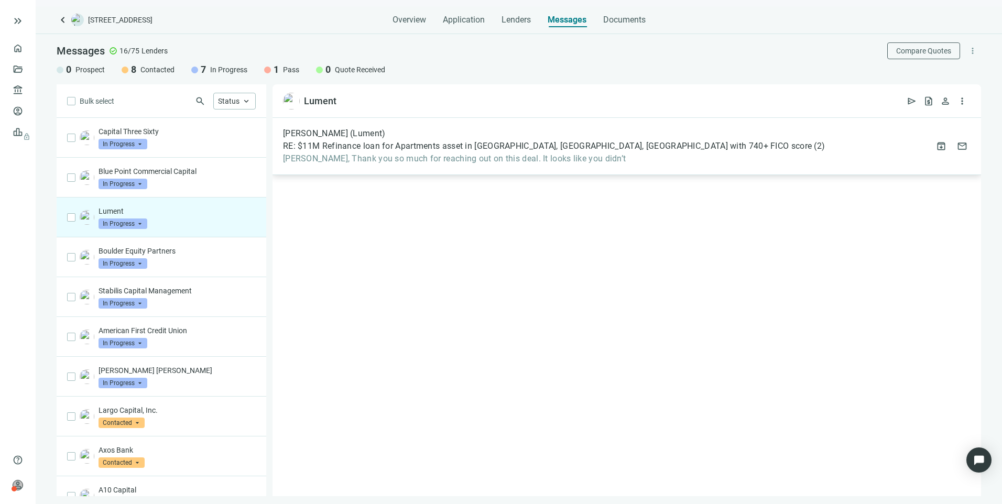
click at [472, 165] on div "David Frasz (Lument) RE: $11M Refinance loan for Apartments asset in Murfreesbo…" at bounding box center [627, 146] width 709 height 57
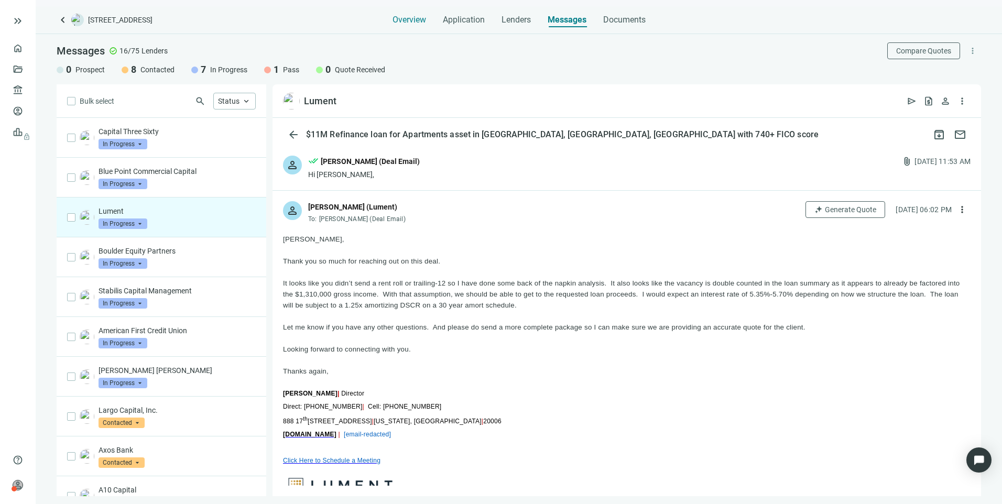
click at [409, 20] on span "Overview" at bounding box center [410, 20] width 34 height 10
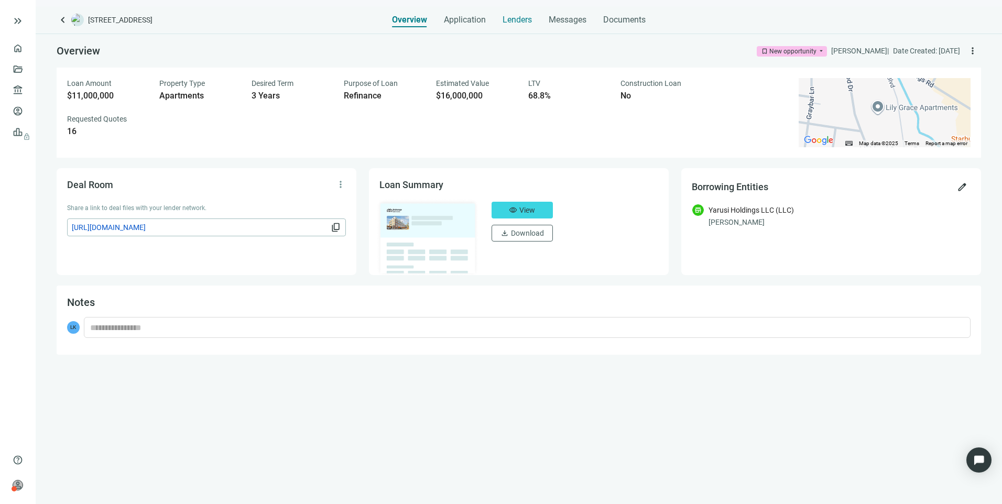
click at [516, 19] on span "Lenders" at bounding box center [517, 20] width 29 height 10
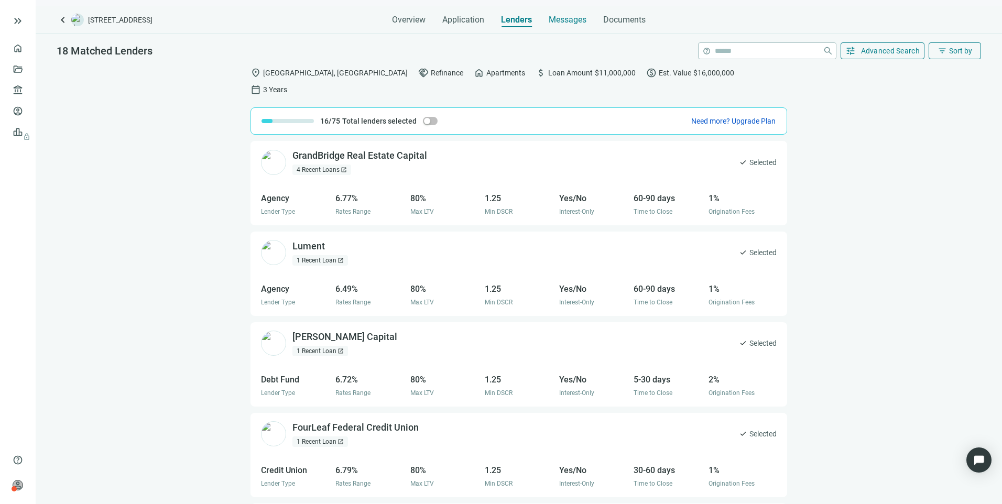
click at [570, 20] on span "Messages" at bounding box center [568, 20] width 38 height 10
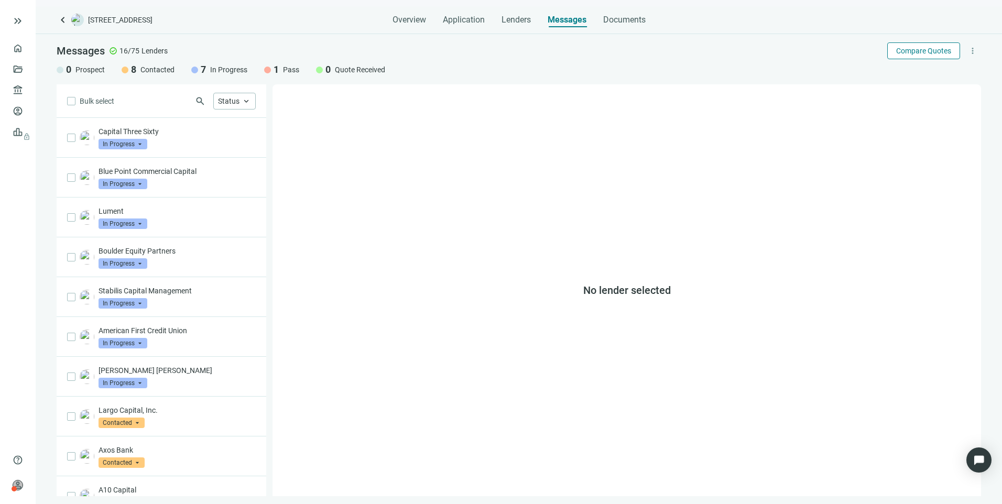
click at [939, 47] on span "Compare Quotes" at bounding box center [923, 51] width 55 height 8
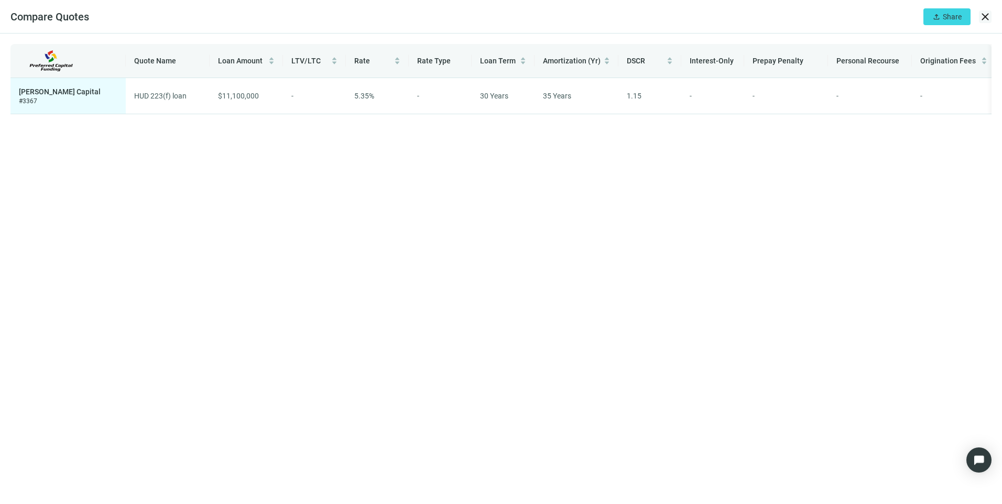
click at [985, 14] on span "close" at bounding box center [985, 16] width 13 height 13
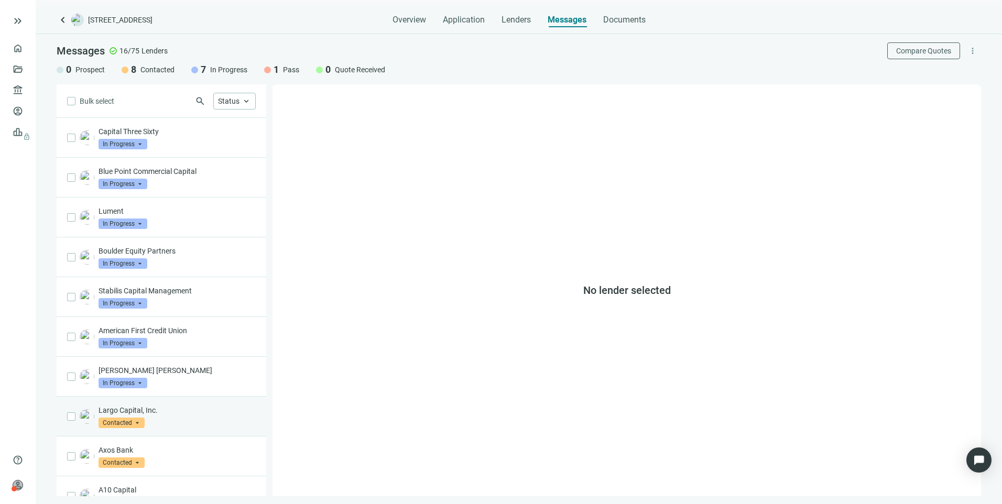
scroll to position [259, 0]
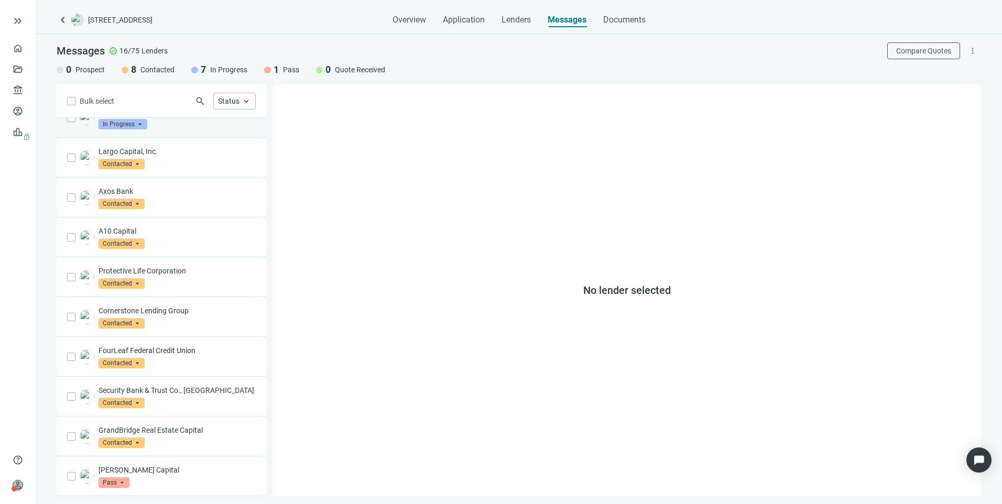
click at [153, 118] on div "Morgan Stanley In Progress arrow_drop_down" at bounding box center [177, 117] width 157 height 23
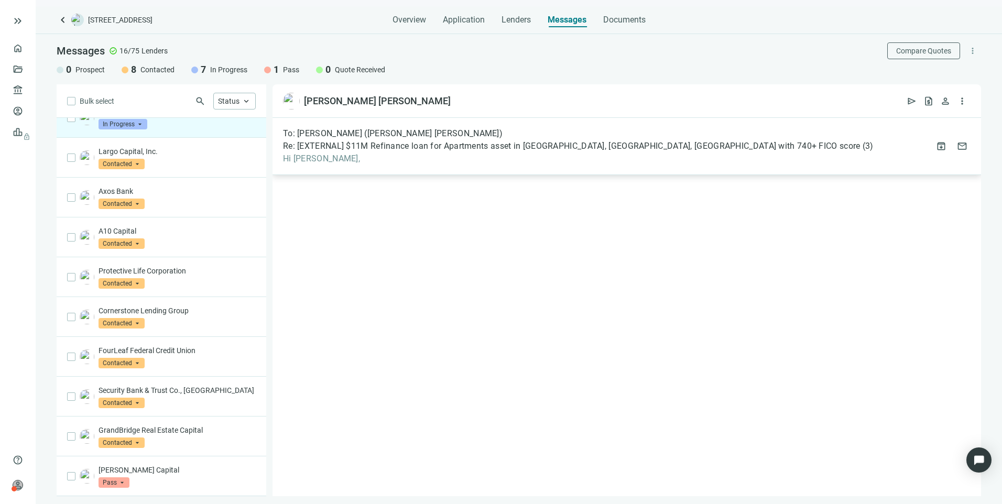
click at [382, 144] on span "Re: [EXTERNAL] $11M Refinance loan for Apartments asset in Murfreesboro, TN, Bo…" at bounding box center [572, 146] width 578 height 10
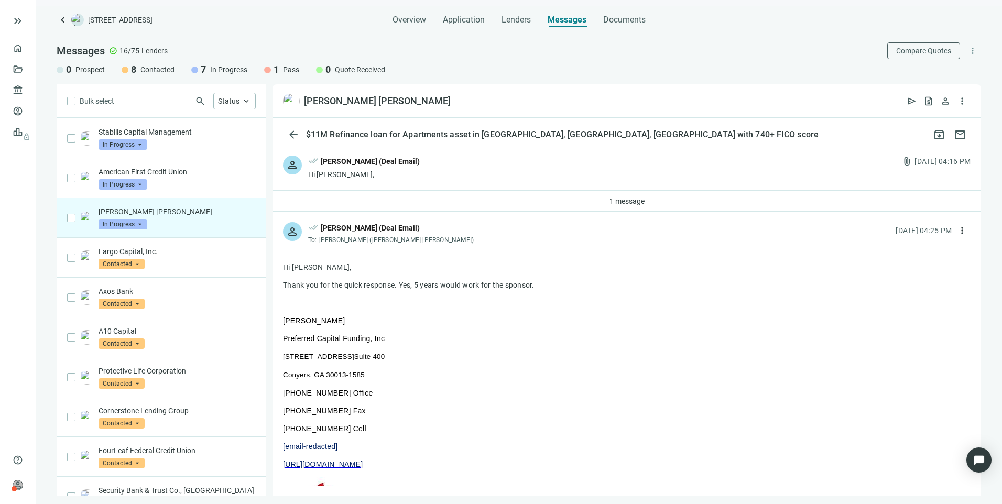
scroll to position [154, 0]
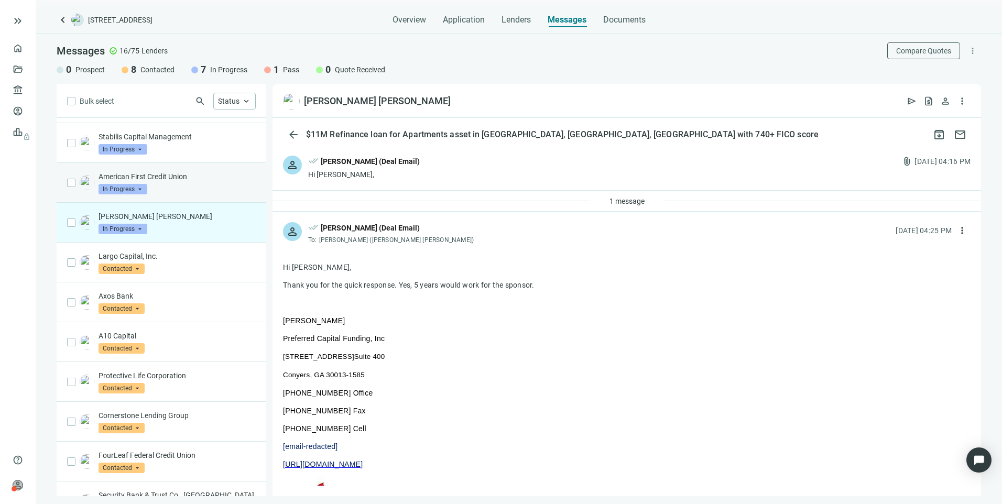
click at [153, 182] on div "American First Credit Union In Progress arrow_drop_down" at bounding box center [177, 182] width 157 height 23
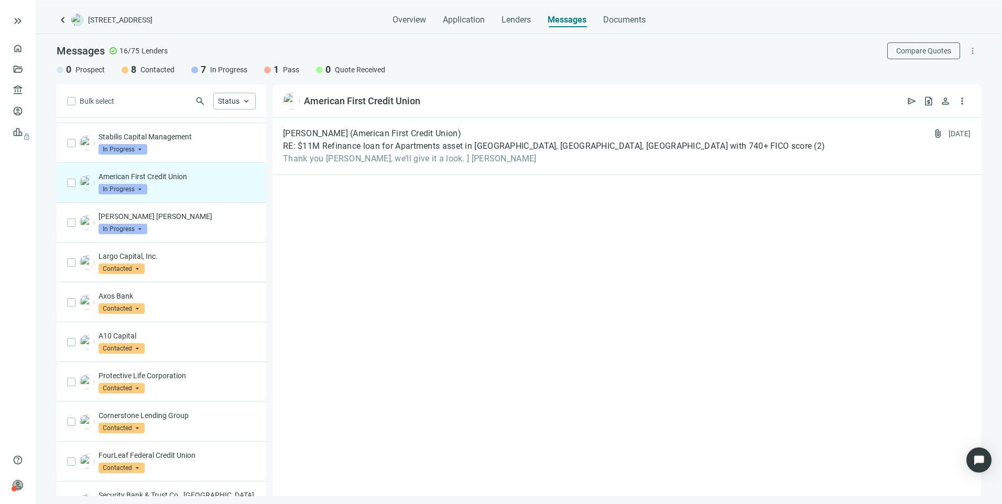
click at [441, 176] on div "Robert Farrington (American First Credit Union) RE: $11M Refinance loan for Apa…" at bounding box center [627, 307] width 709 height 378
click at [441, 161] on span "Thank you Larry, we’ll give it a look. ] Robert Farrington" at bounding box center [554, 159] width 542 height 10
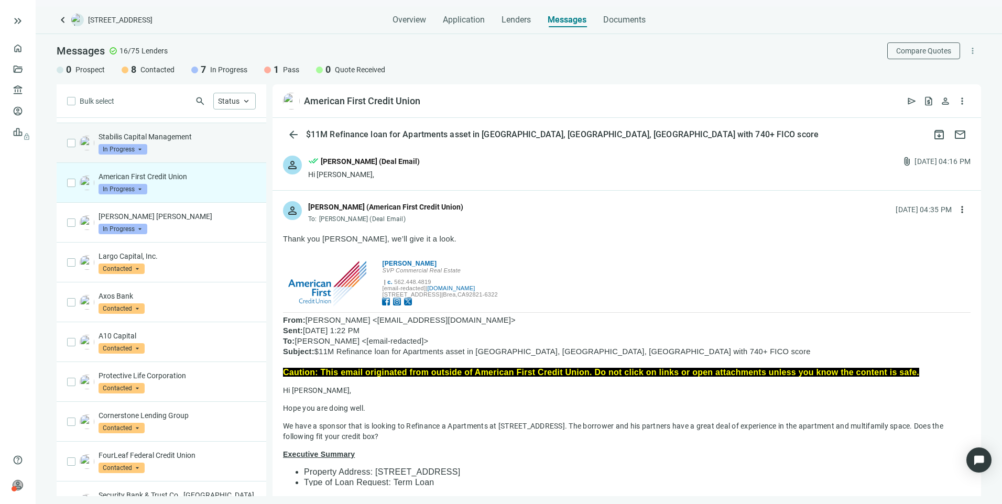
click at [186, 146] on div "Stabilis Capital Management In Progress arrow_drop_down" at bounding box center [177, 143] width 157 height 23
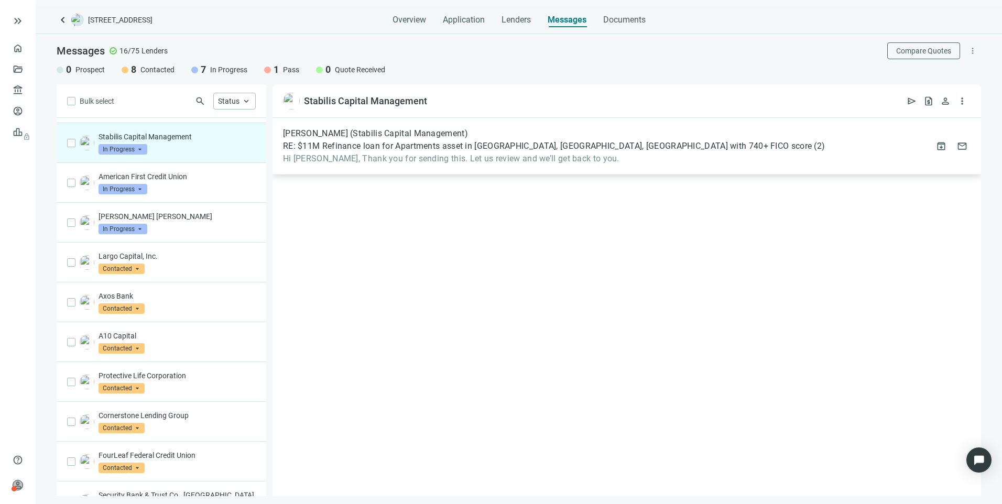
click at [446, 147] on span "RE: $11M Refinance loan for Apartments asset in Murfreesboro, TN, Borrower with…" at bounding box center [547, 146] width 529 height 10
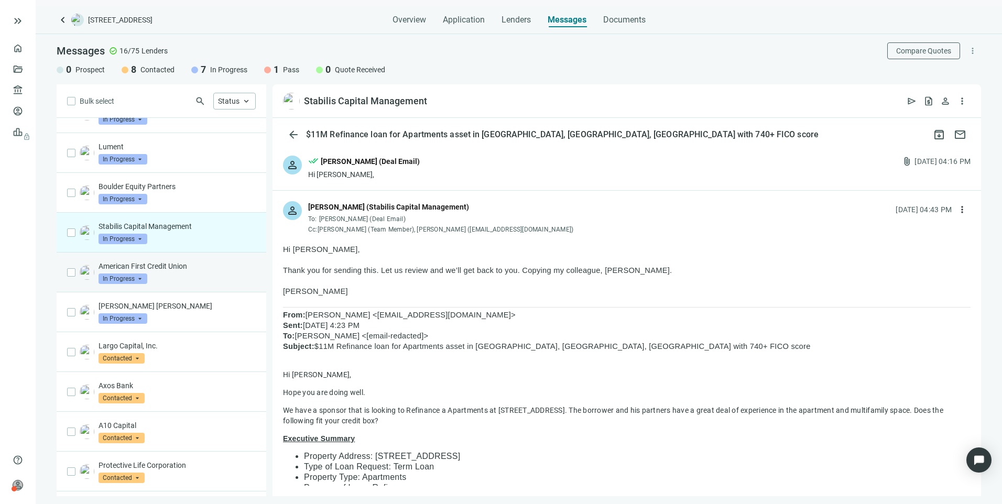
scroll to position [49, 0]
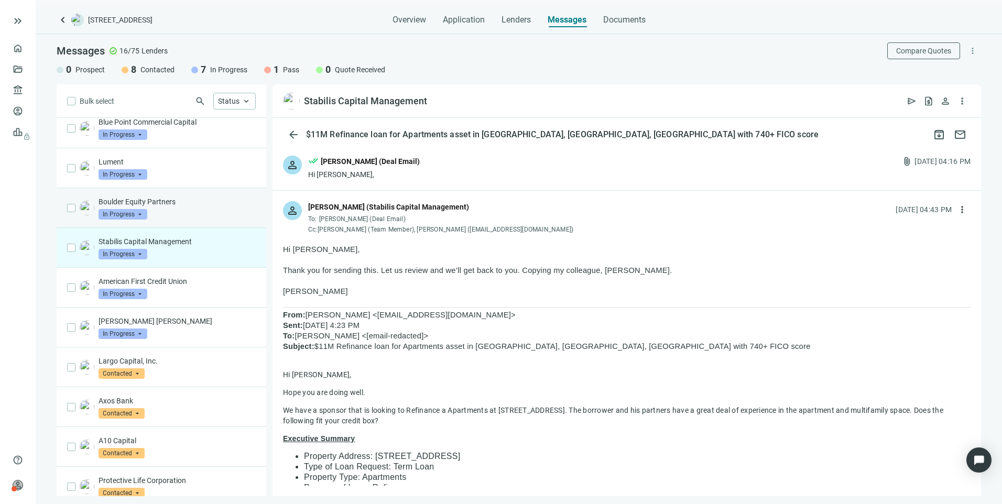
click at [179, 222] on div "Boulder Equity Partners In Progress arrow_drop_down" at bounding box center [162, 208] width 210 height 40
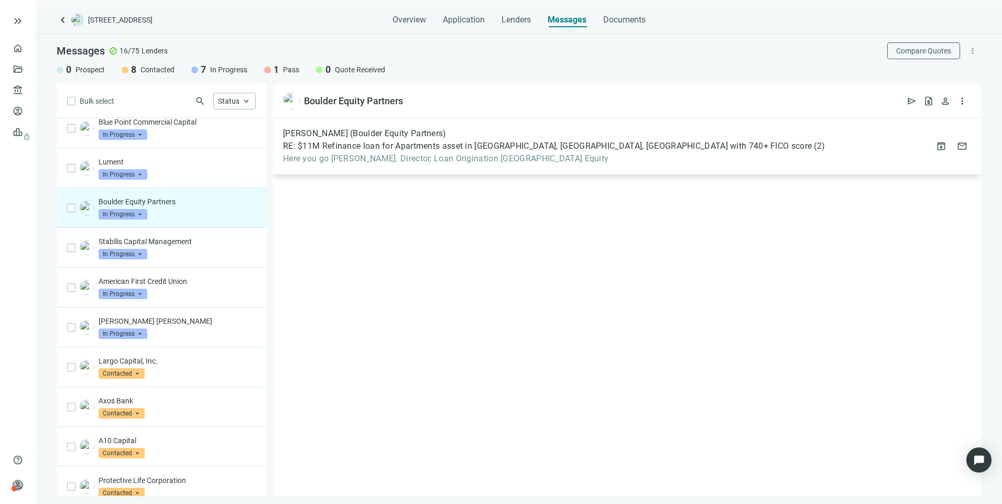
click at [408, 166] on div "David Rodgers (Boulder Equity Partners) RE: $11M Refinance loan for Apartments …" at bounding box center [627, 146] width 709 height 57
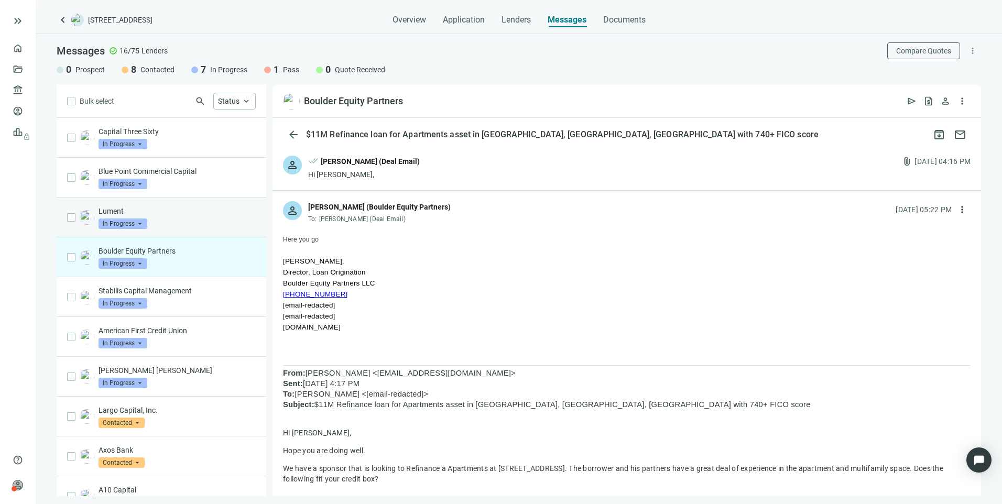
click at [177, 221] on div "Lument In Progress arrow_drop_down" at bounding box center [177, 217] width 157 height 23
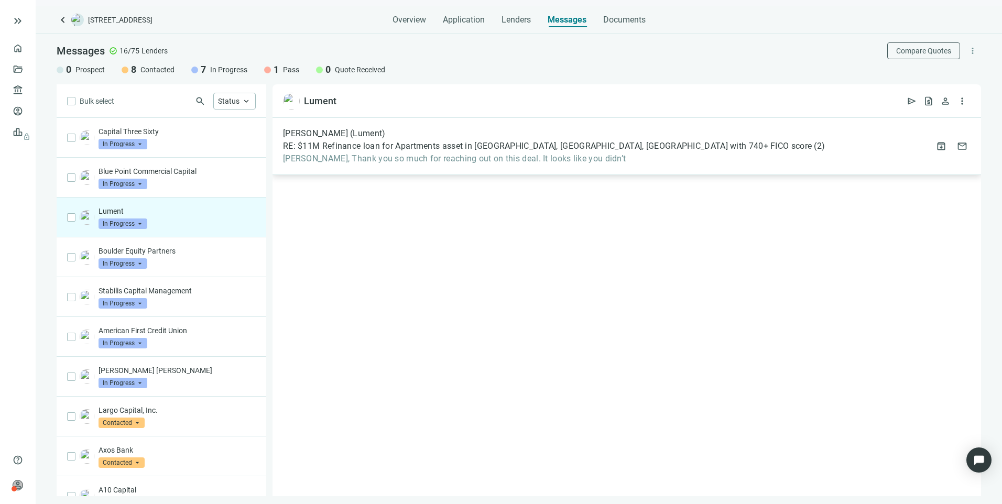
click at [452, 149] on span "RE: $11M Refinance loan for Apartments asset in Murfreesboro, TN, Borrower with…" at bounding box center [547, 146] width 529 height 10
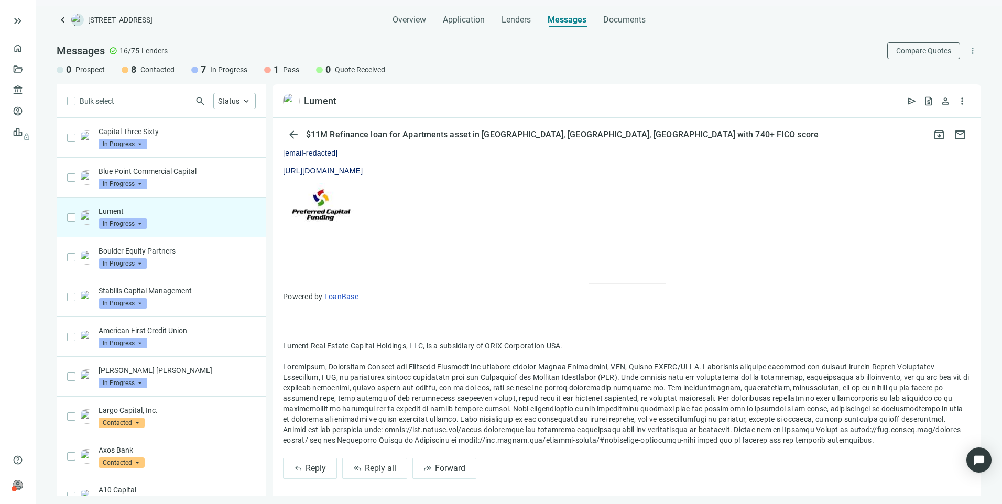
scroll to position [1017, 0]
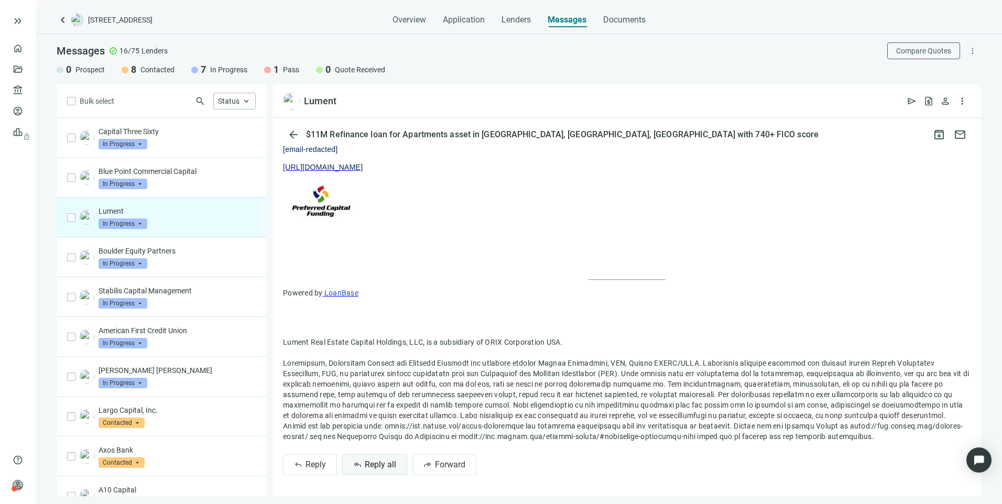
click at [365, 467] on span "Reply all" at bounding box center [380, 465] width 31 height 10
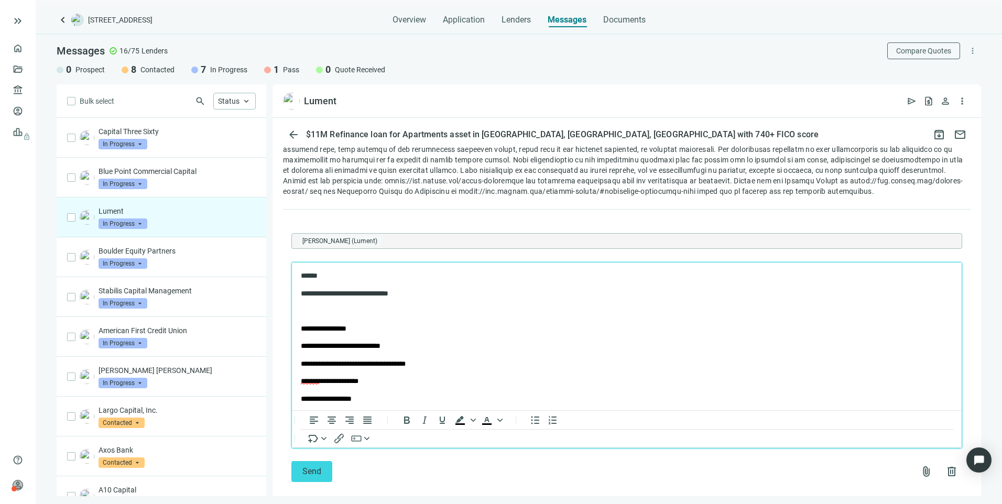
scroll to position [1278, 0]
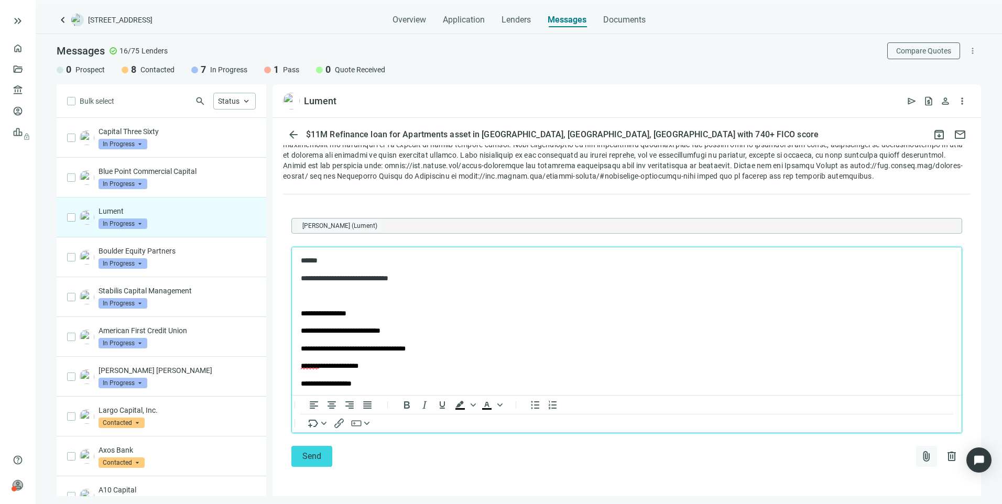
click at [920, 458] on span "attach_file" at bounding box center [926, 456] width 13 height 13
click at [847, 432] on span "Upload new" at bounding box center [841, 431] width 38 height 8
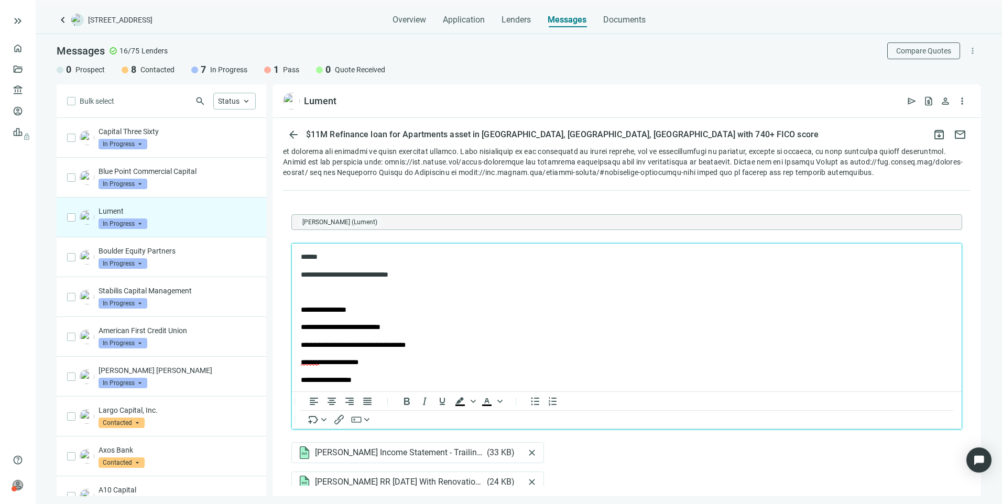
click at [423, 275] on p "**********" at bounding box center [618, 274] width 634 height 10
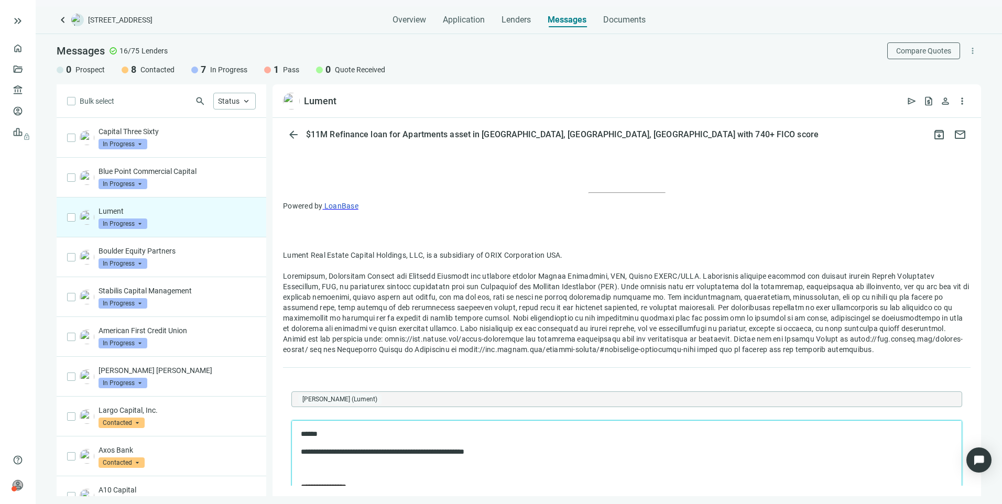
scroll to position [1341, 0]
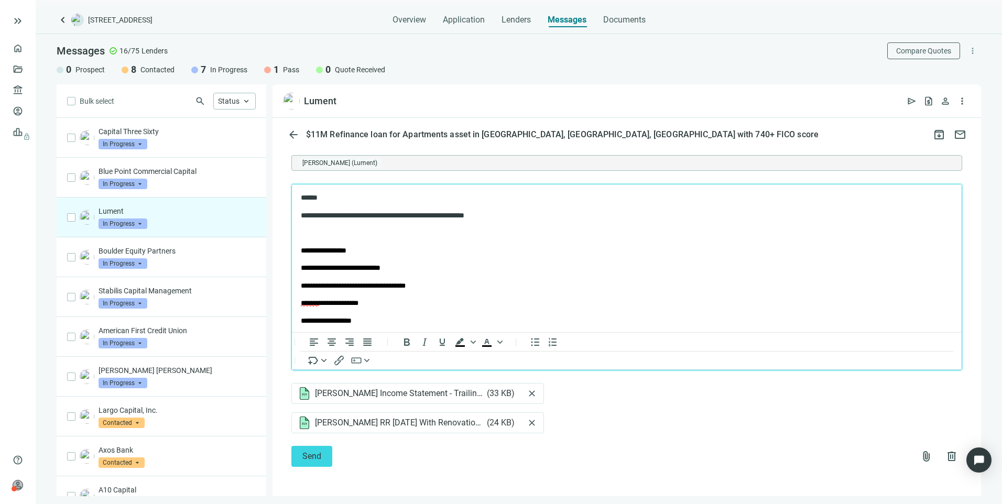
click at [334, 233] on p "Rich Text Area. Press ALT-0 for help." at bounding box center [627, 232] width 652 height 10
click at [161, 139] on div "Capital Three Sixty In Progress arrow_drop_down" at bounding box center [177, 137] width 157 height 23
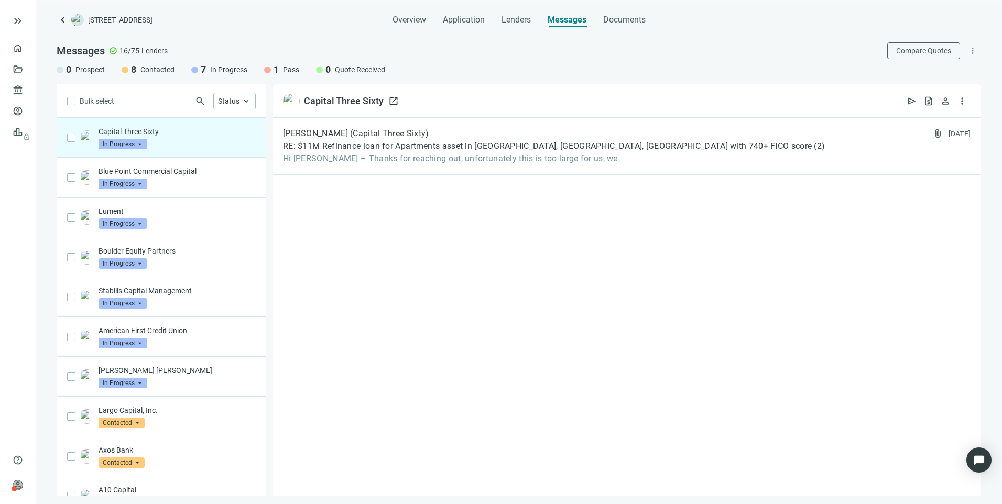
click at [329, 103] on div "Capital Three Sixty" at bounding box center [344, 101] width 80 height 13
click at [391, 101] on span "open_in_new" at bounding box center [393, 101] width 10 height 10
click at [565, 151] on div "Jon Finman (Capital Three Sixty) RE: $11M Refinance loan for Apartments asset i…" at bounding box center [554, 146] width 542 height 36
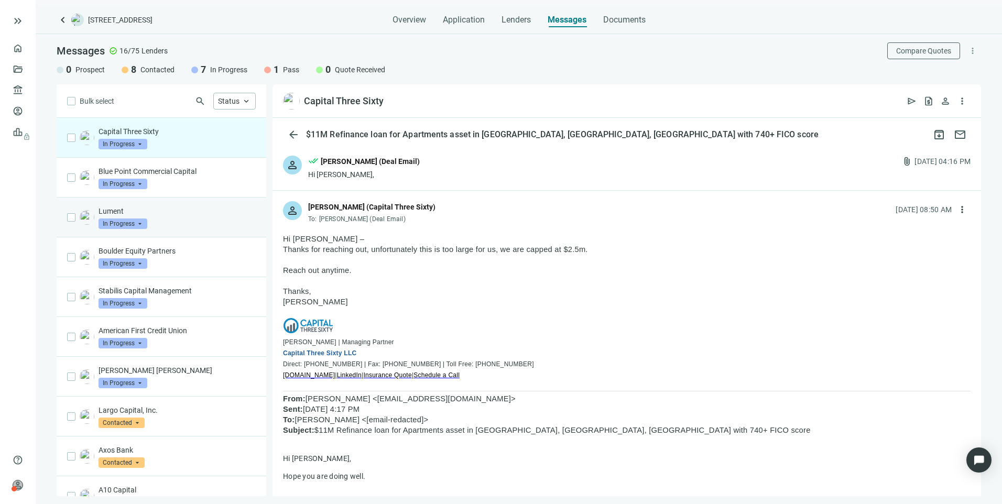
click at [157, 218] on div "Lument In Progress arrow_drop_down" at bounding box center [177, 217] width 157 height 23
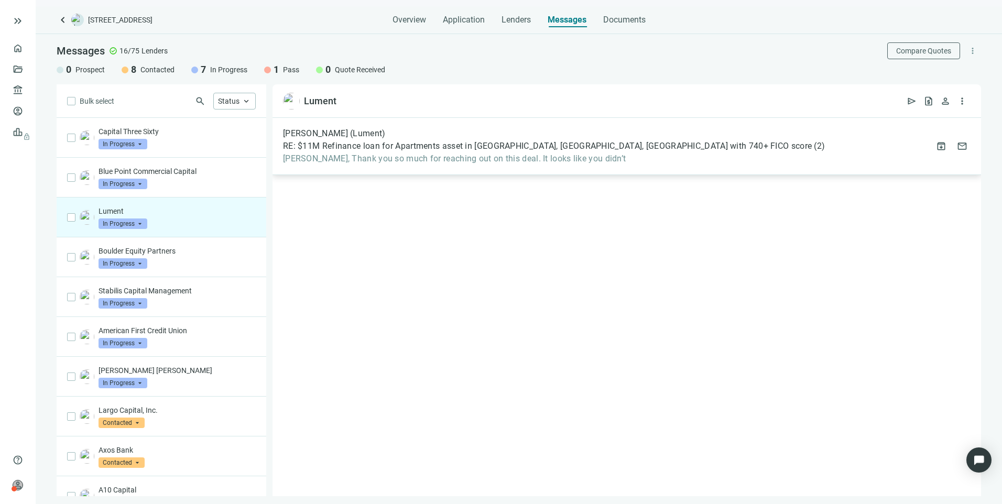
click at [492, 165] on div "David Frasz (Lument) RE: $11M Refinance loan for Apartments asset in Murfreesbo…" at bounding box center [627, 146] width 709 height 57
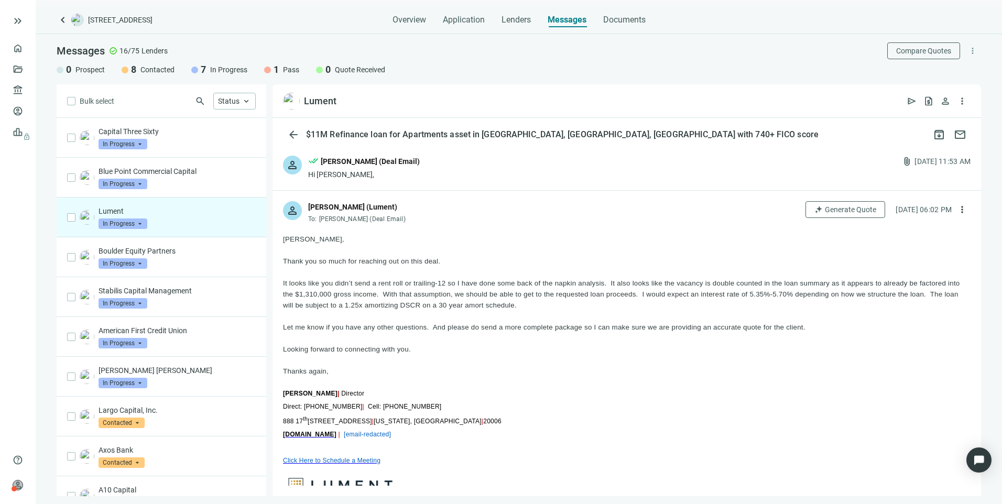
click at [439, 163] on div "person done_all Larry Kendrick (Deal Email) Hi David, attach_file 09.04.2025, 1…" at bounding box center [627, 167] width 709 height 45
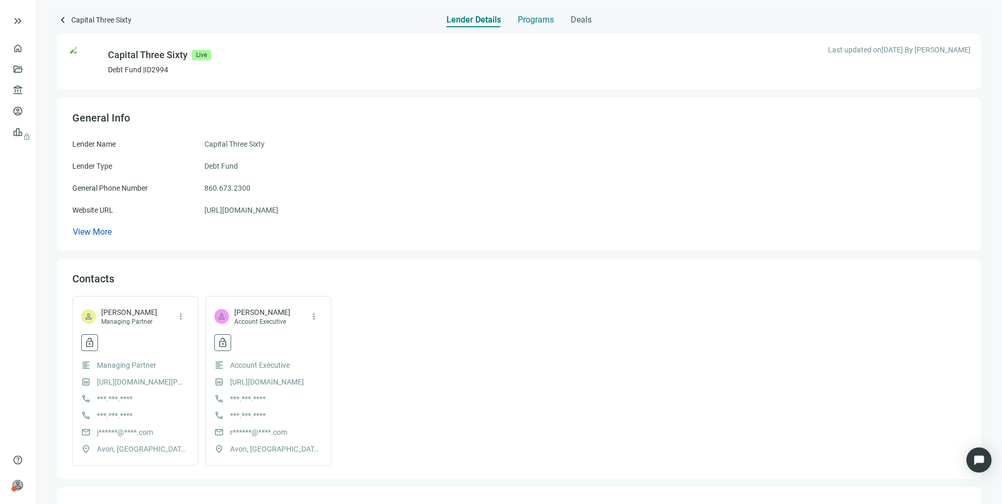
click at [522, 23] on span "Programs" at bounding box center [536, 20] width 36 height 10
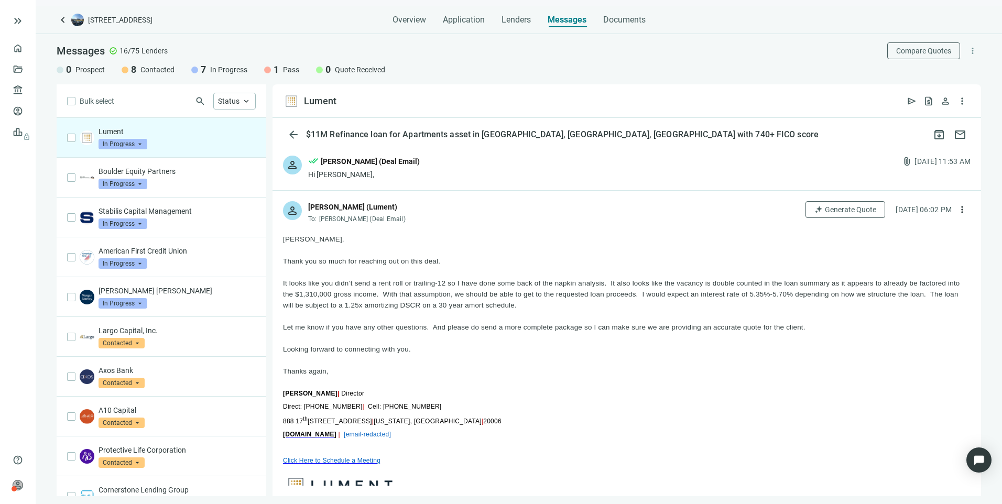
click at [395, 171] on div "Hi David," at bounding box center [364, 174] width 112 height 10
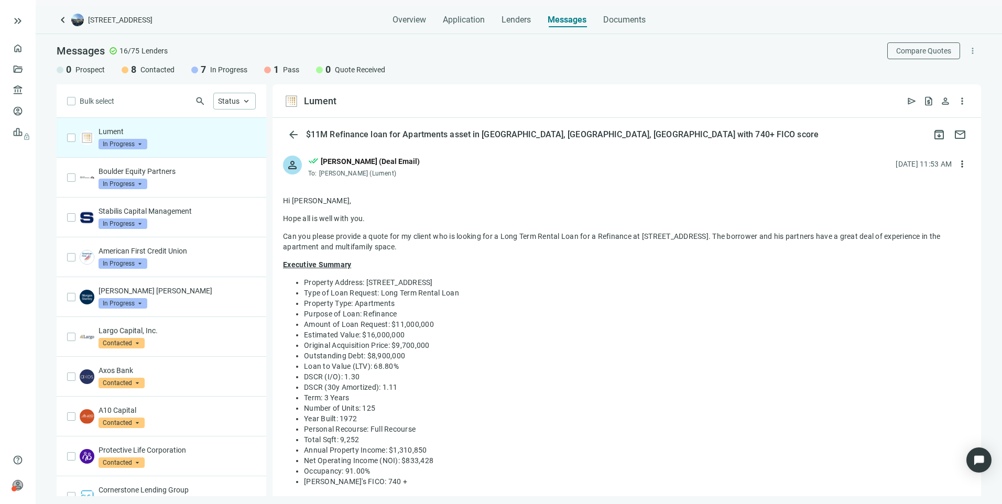
click at [395, 171] on div "To: David Frasz (Lument)" at bounding box center [364, 173] width 112 height 8
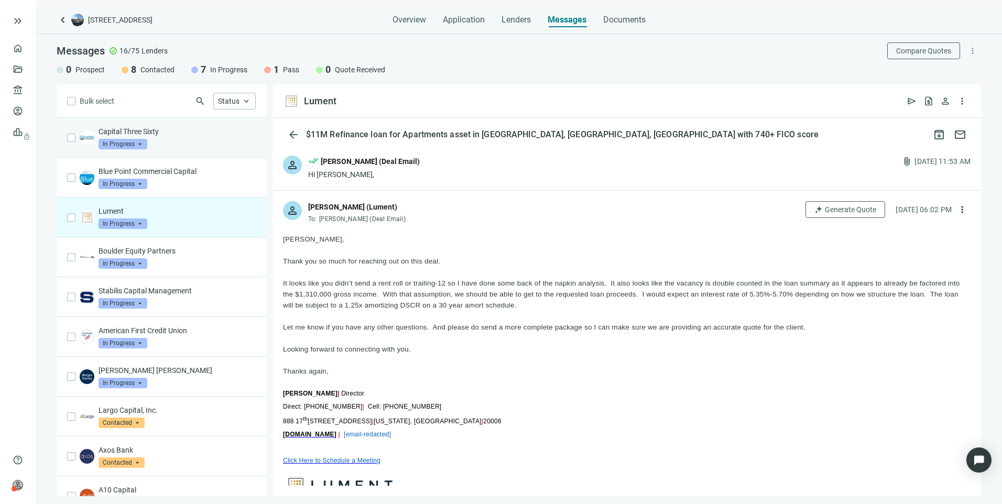
click at [150, 141] on div "Capital Three Sixty In Progress arrow_drop_down" at bounding box center [177, 137] width 157 height 23
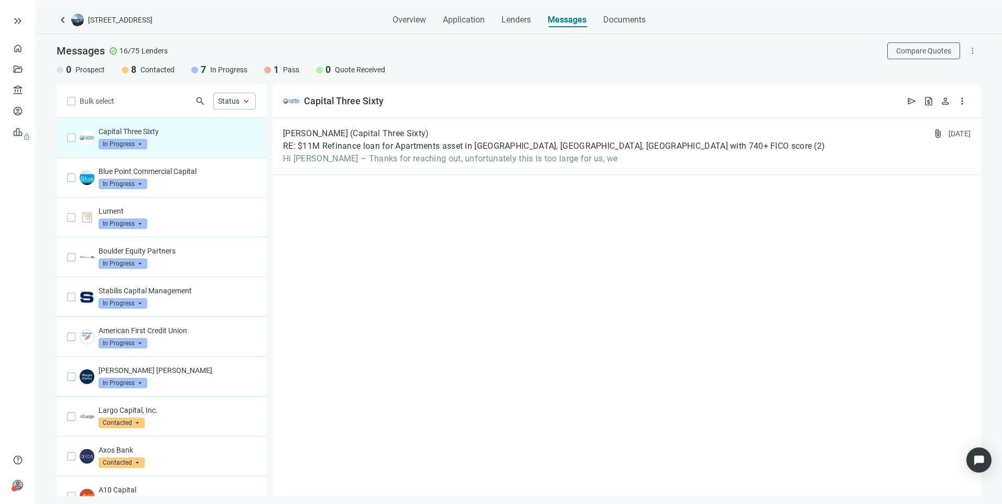
click at [138, 143] on span "In Progress" at bounding box center [123, 144] width 49 height 10
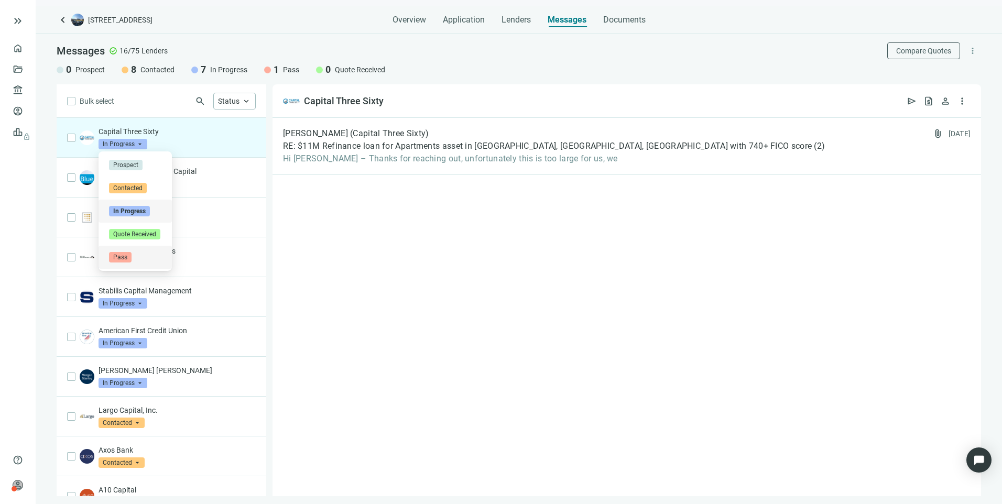
click at [136, 259] on div "Pass" at bounding box center [135, 257] width 52 height 10
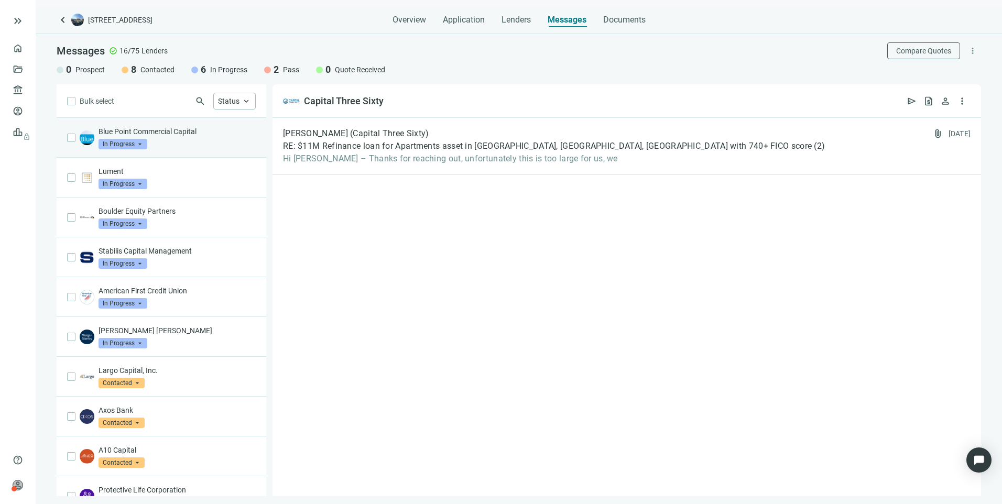
click at [173, 139] on div "Blue Point Commercial Capital In Progress arrow_drop_down" at bounding box center [177, 137] width 157 height 23
click at [136, 143] on span "In Progress" at bounding box center [123, 144] width 49 height 10
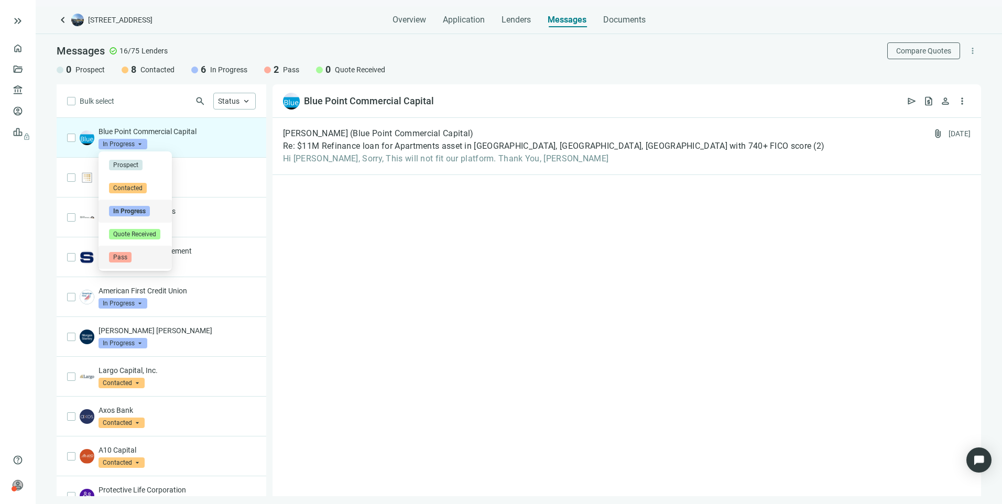
click at [123, 256] on span "Pass" at bounding box center [120, 257] width 23 height 10
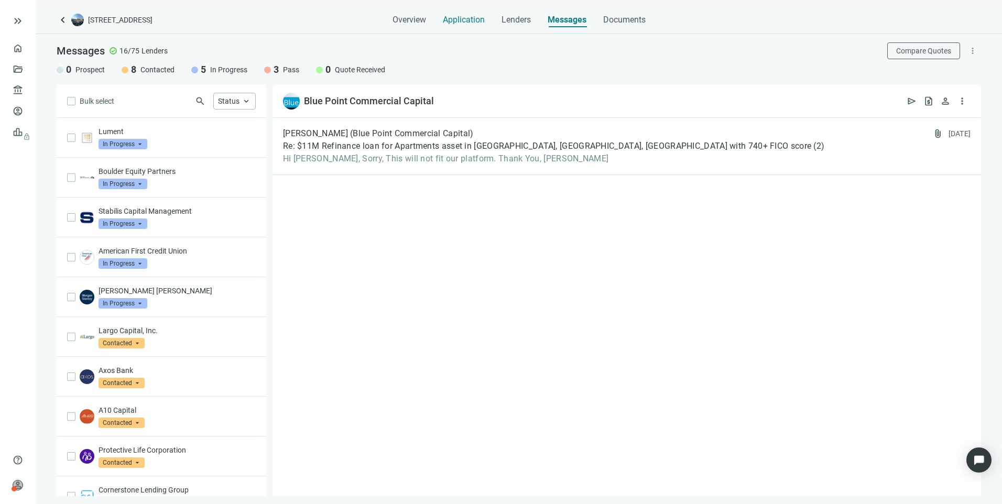
click at [473, 18] on span "Application" at bounding box center [464, 20] width 42 height 10
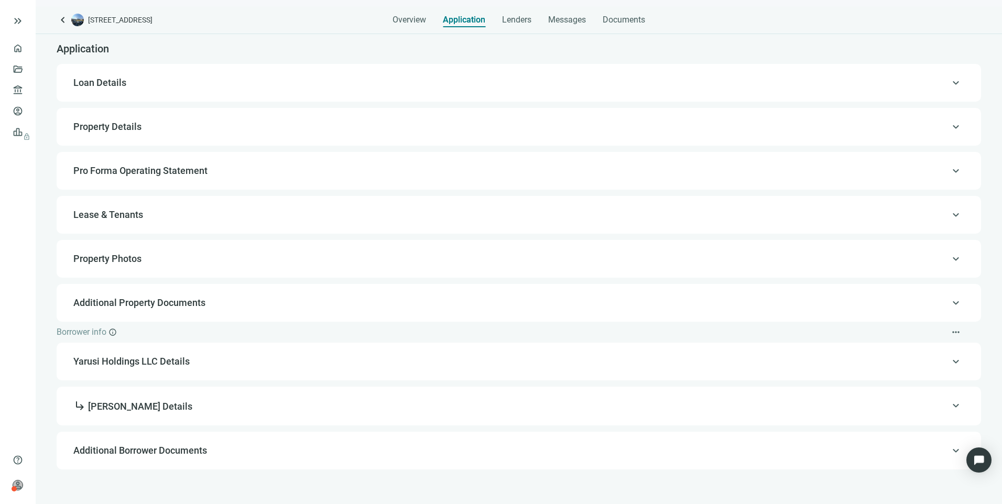
click at [89, 76] on div "keyboard_arrow_up Loan Details" at bounding box center [519, 82] width 904 height 25
type input "**********"
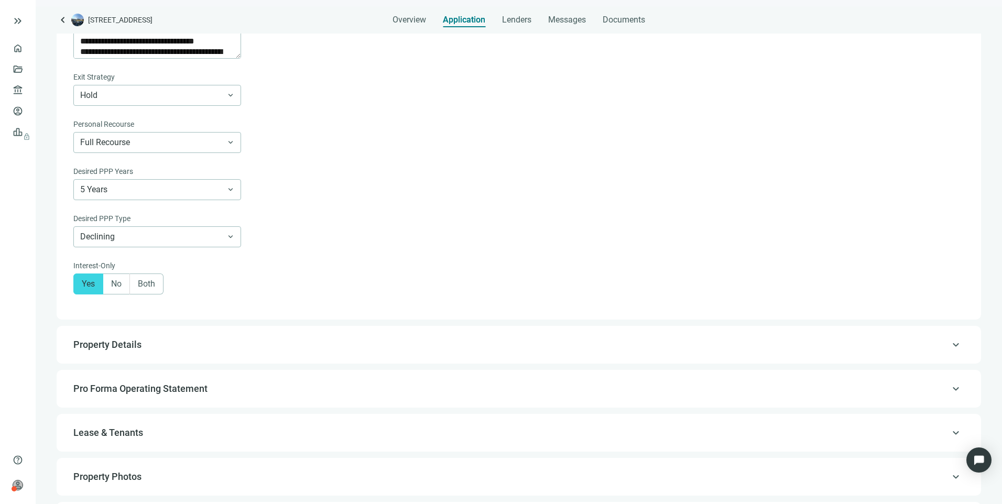
scroll to position [786, 0]
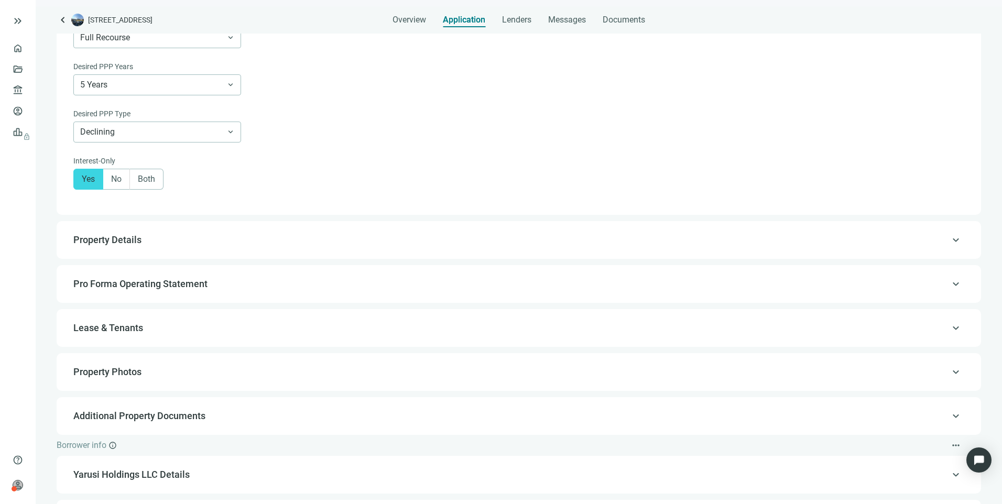
click at [118, 245] on span "Property Details" at bounding box center [107, 239] width 68 height 11
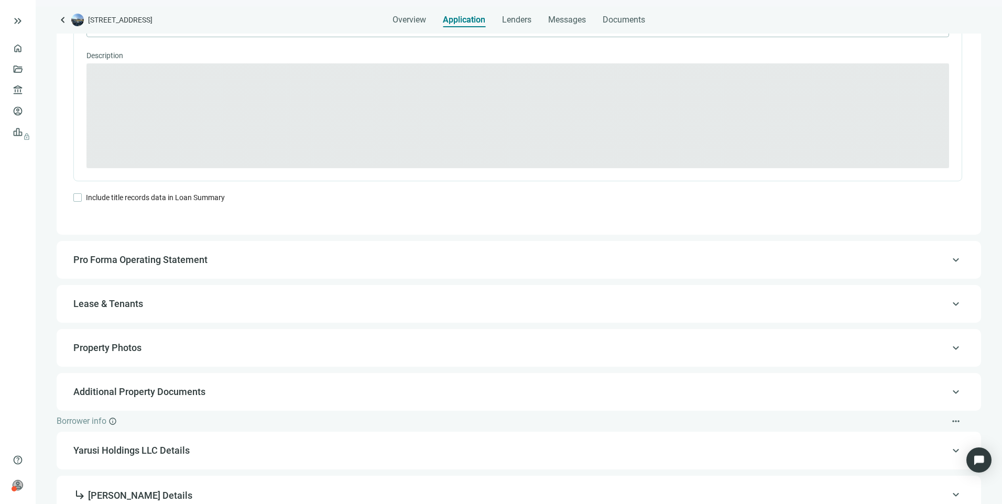
type textarea "**********"
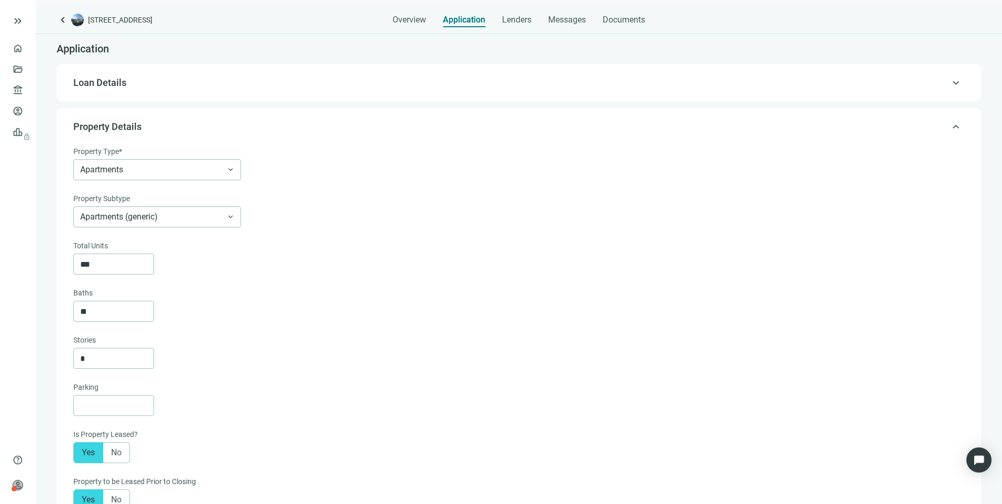
click at [950, 127] on span "keyboard_arrow_up" at bounding box center [956, 127] width 13 height 0
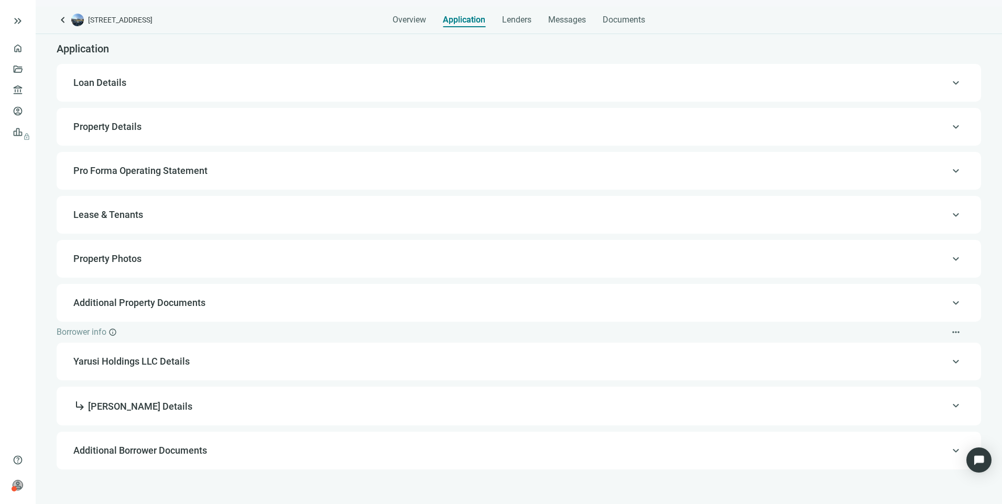
click at [84, 86] on span "Loan Details" at bounding box center [99, 82] width 53 height 11
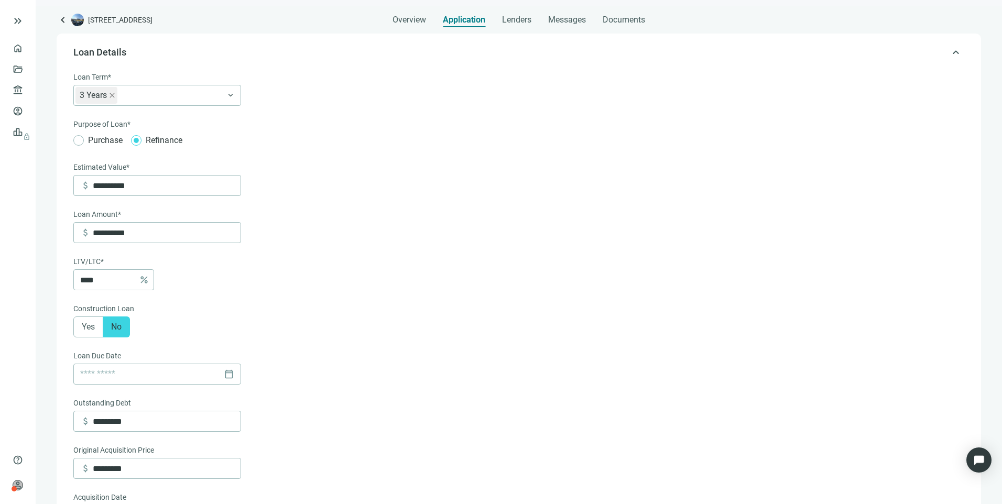
scroll to position [31, 0]
click at [100, 52] on span "Loan Details" at bounding box center [99, 51] width 53 height 11
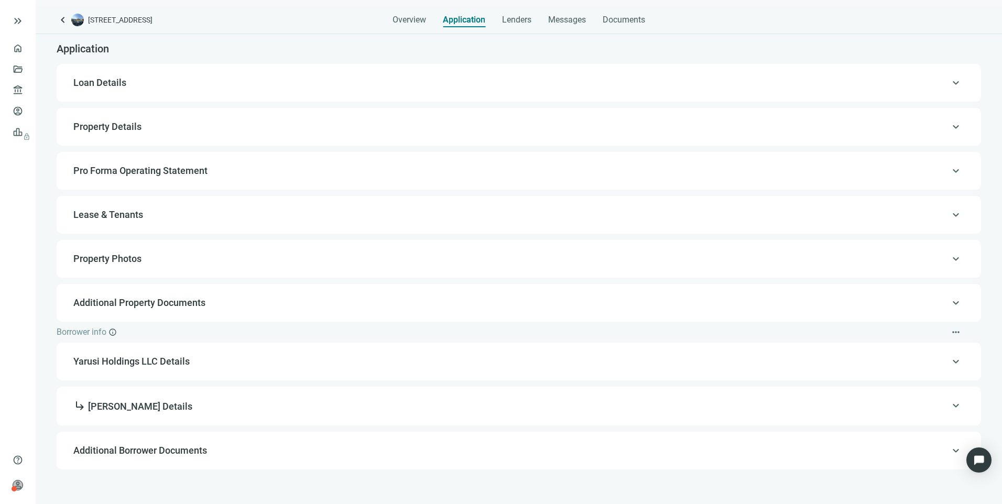
click at [122, 80] on span "Loan Details" at bounding box center [99, 82] width 53 height 11
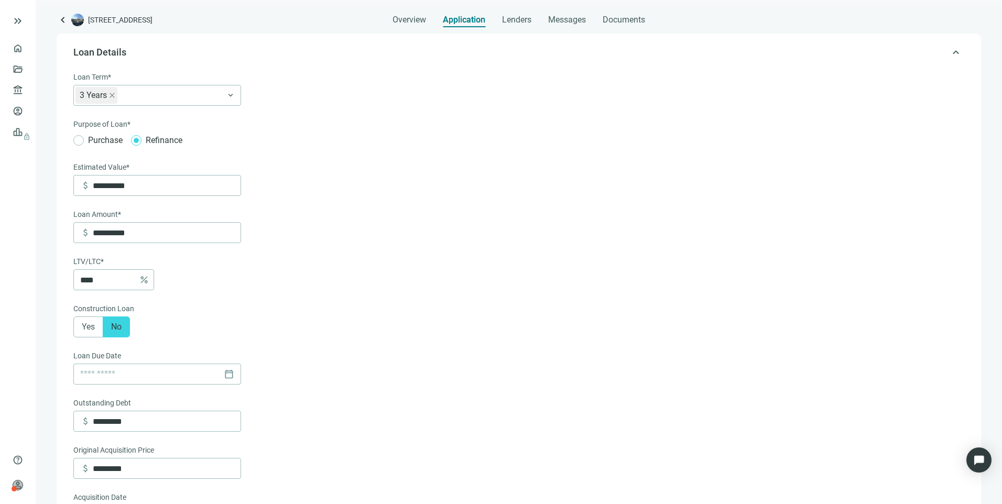
scroll to position [31, 0]
click at [950, 52] on span "keyboard_arrow_up" at bounding box center [956, 52] width 13 height 0
